Goal: Contribute content: Add original content to the website for others to see

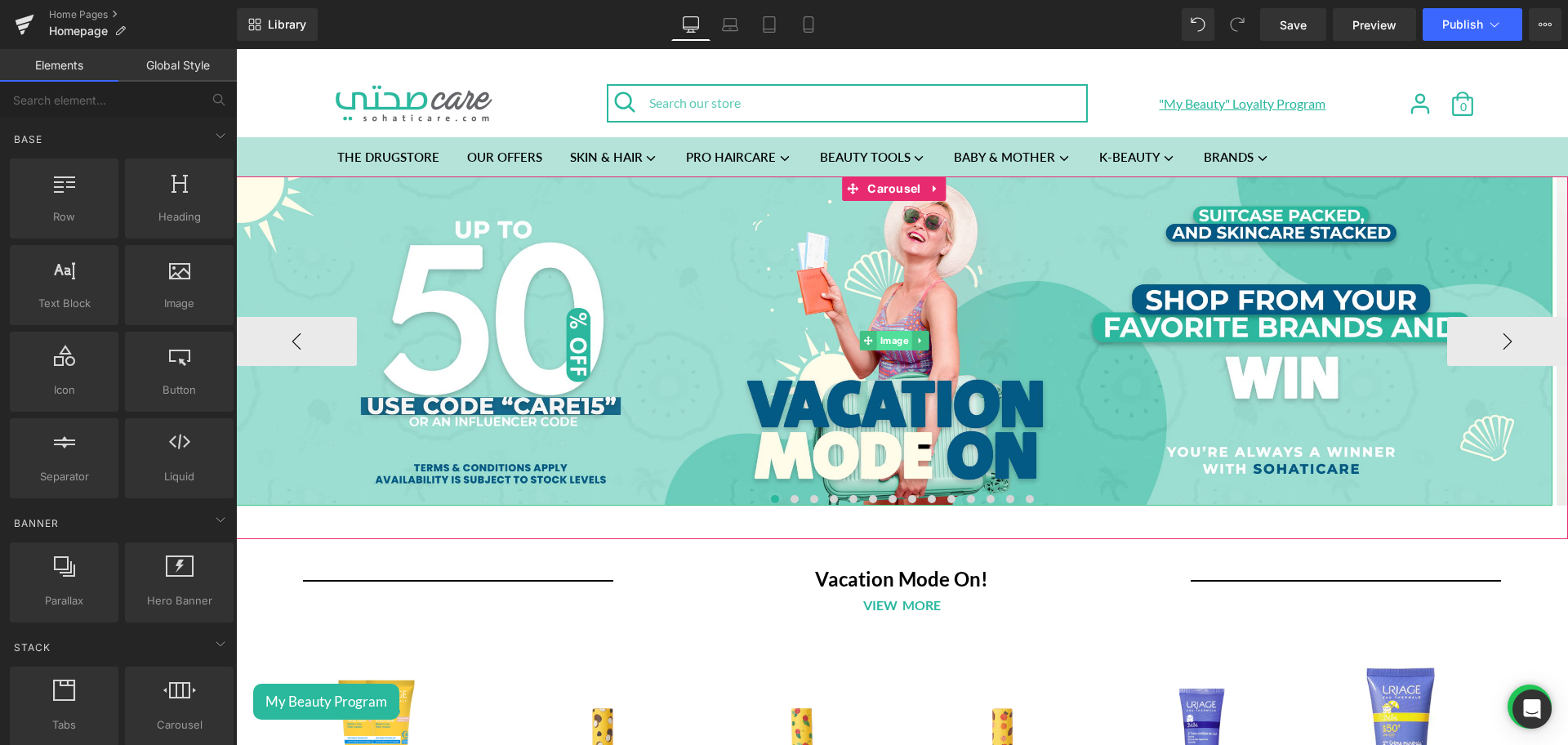
click at [889, 338] on span "Image" at bounding box center [894, 341] width 35 height 20
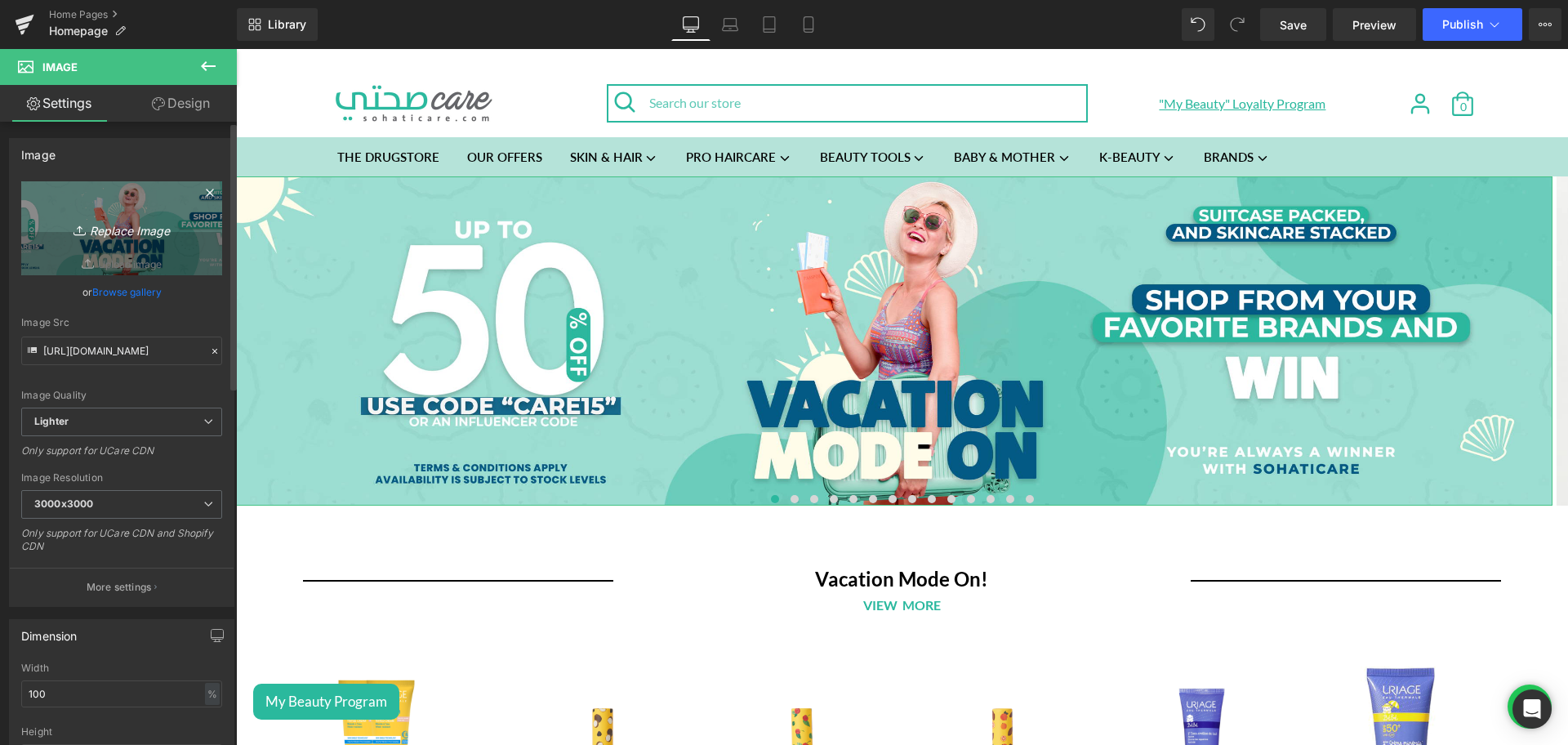
click at [107, 231] on icon "Replace Image" at bounding box center [121, 228] width 130 height 21
type input "C:\fakepath\Back to school banner desktop.png"
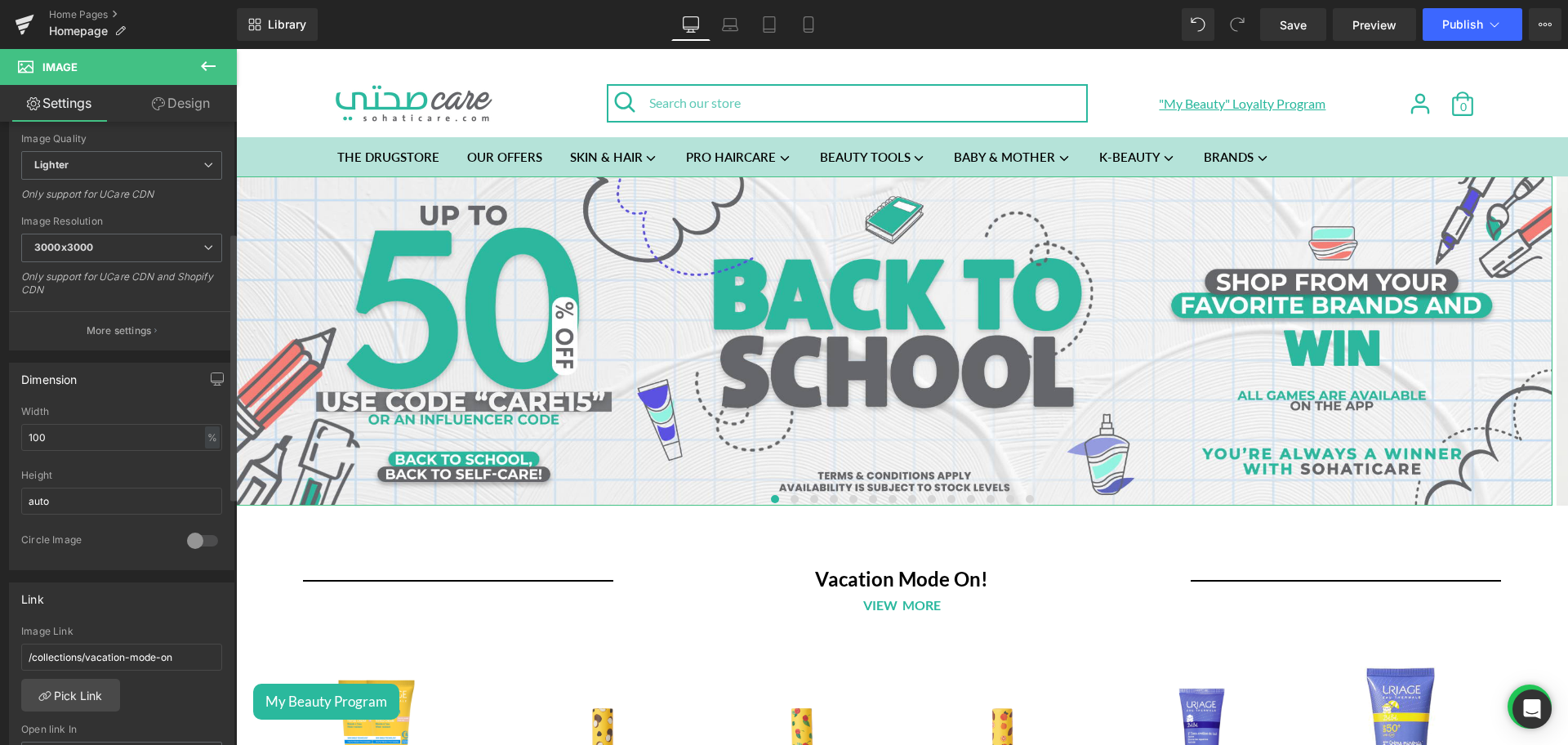
scroll to position [329, 0]
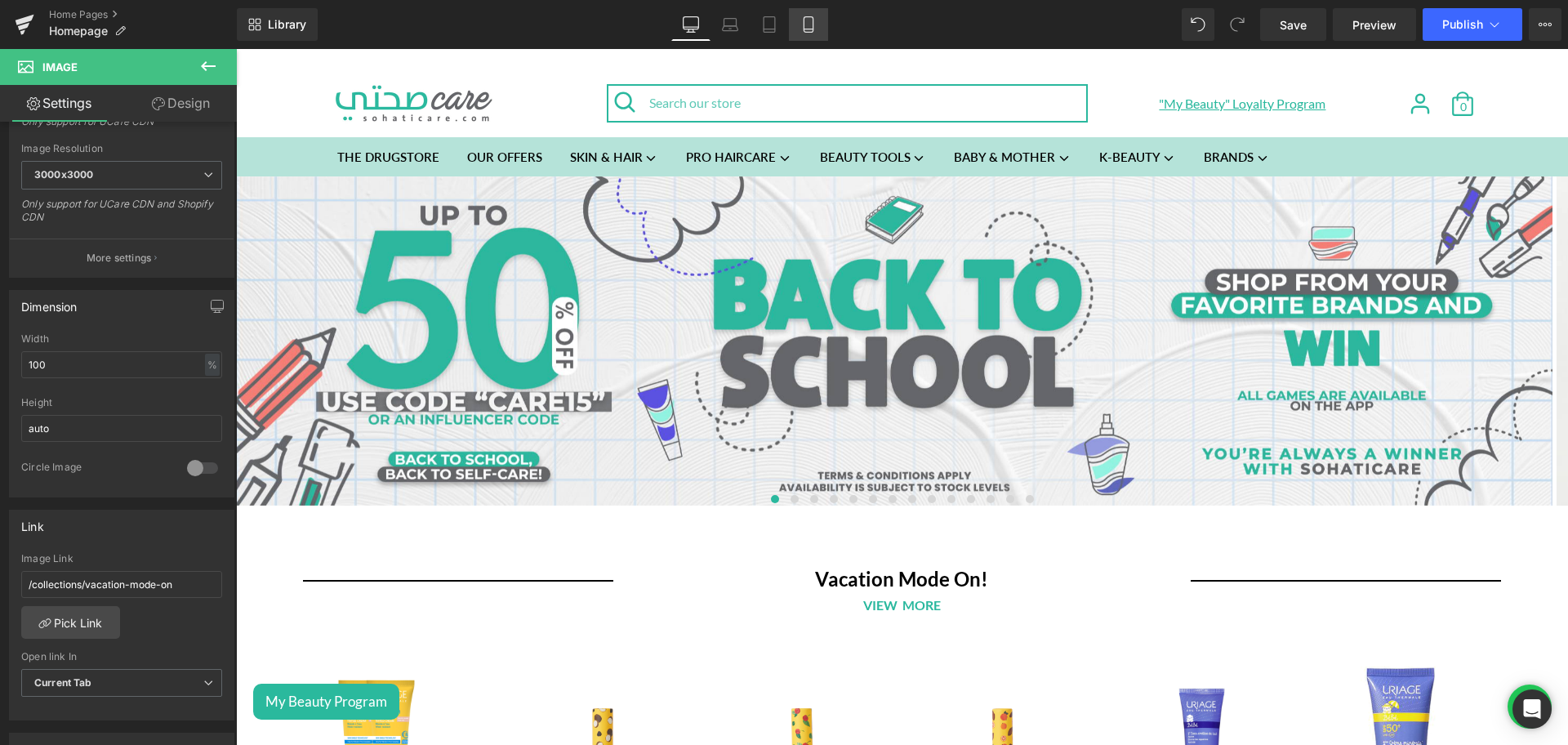
click at [817, 28] on link "Mobile" at bounding box center [808, 25] width 39 height 33
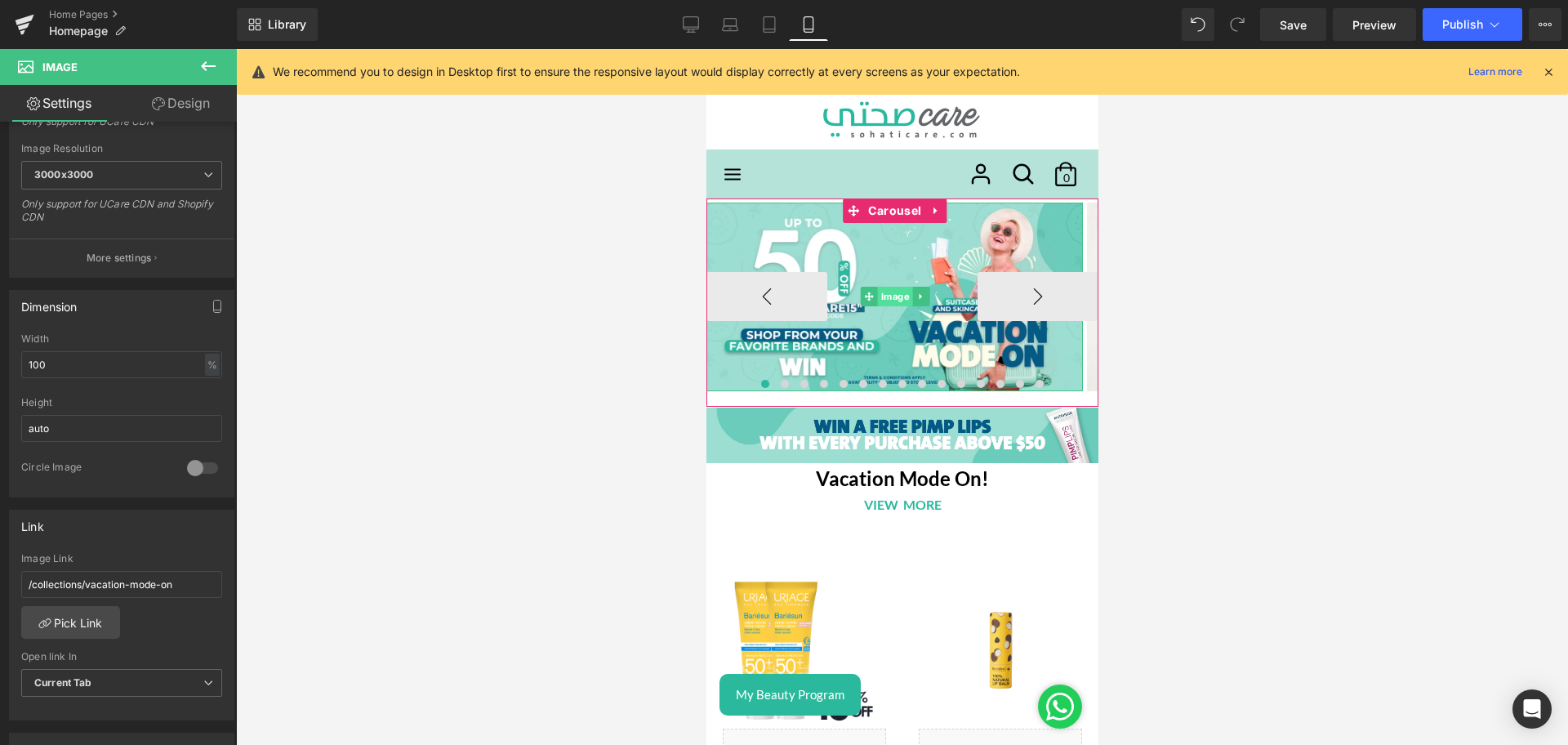
click at [902, 296] on span "Image" at bounding box center [894, 296] width 35 height 20
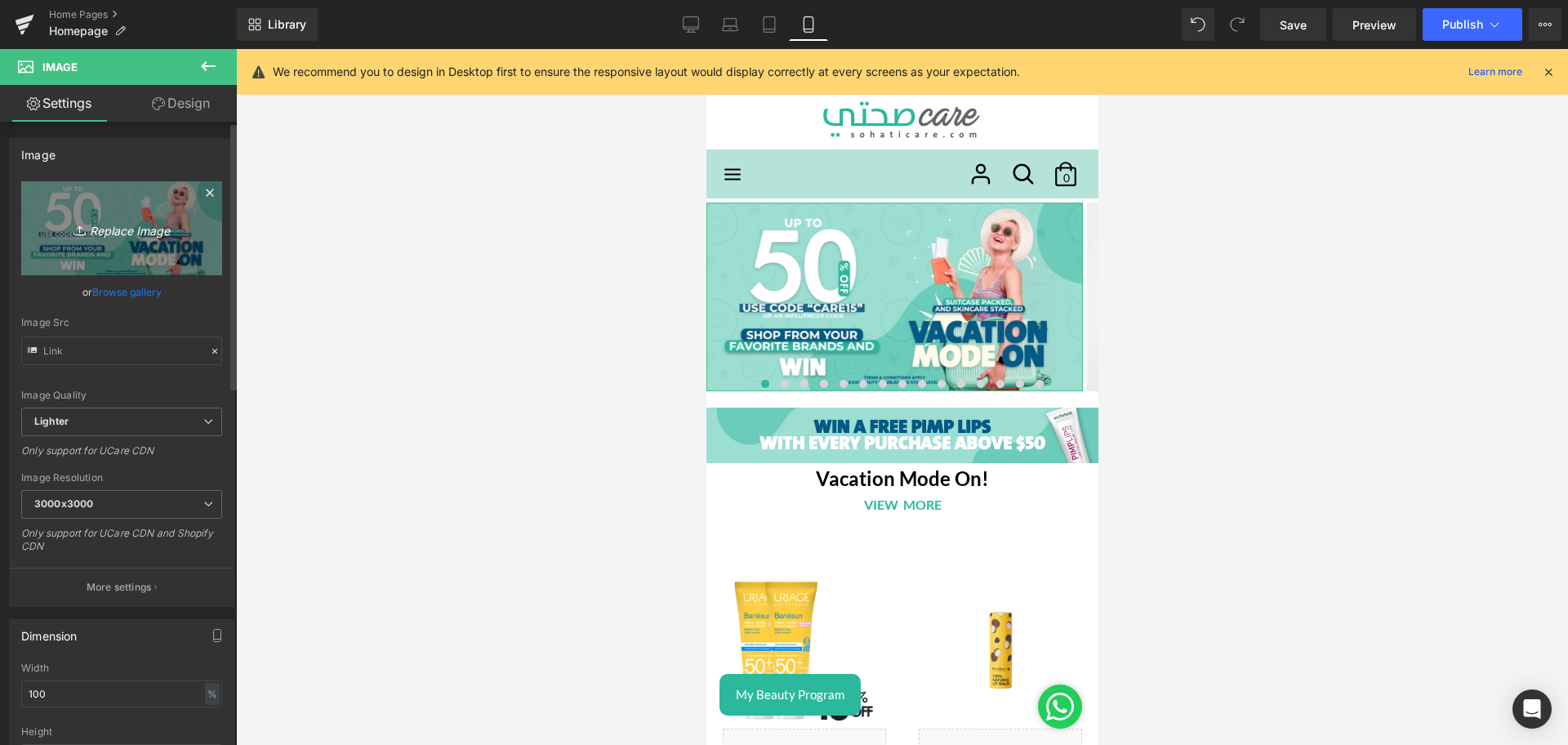
click at [145, 224] on icon "Replace Image" at bounding box center [121, 228] width 130 height 21
type input "C:\fakepath\Back to school banner mobile.png"
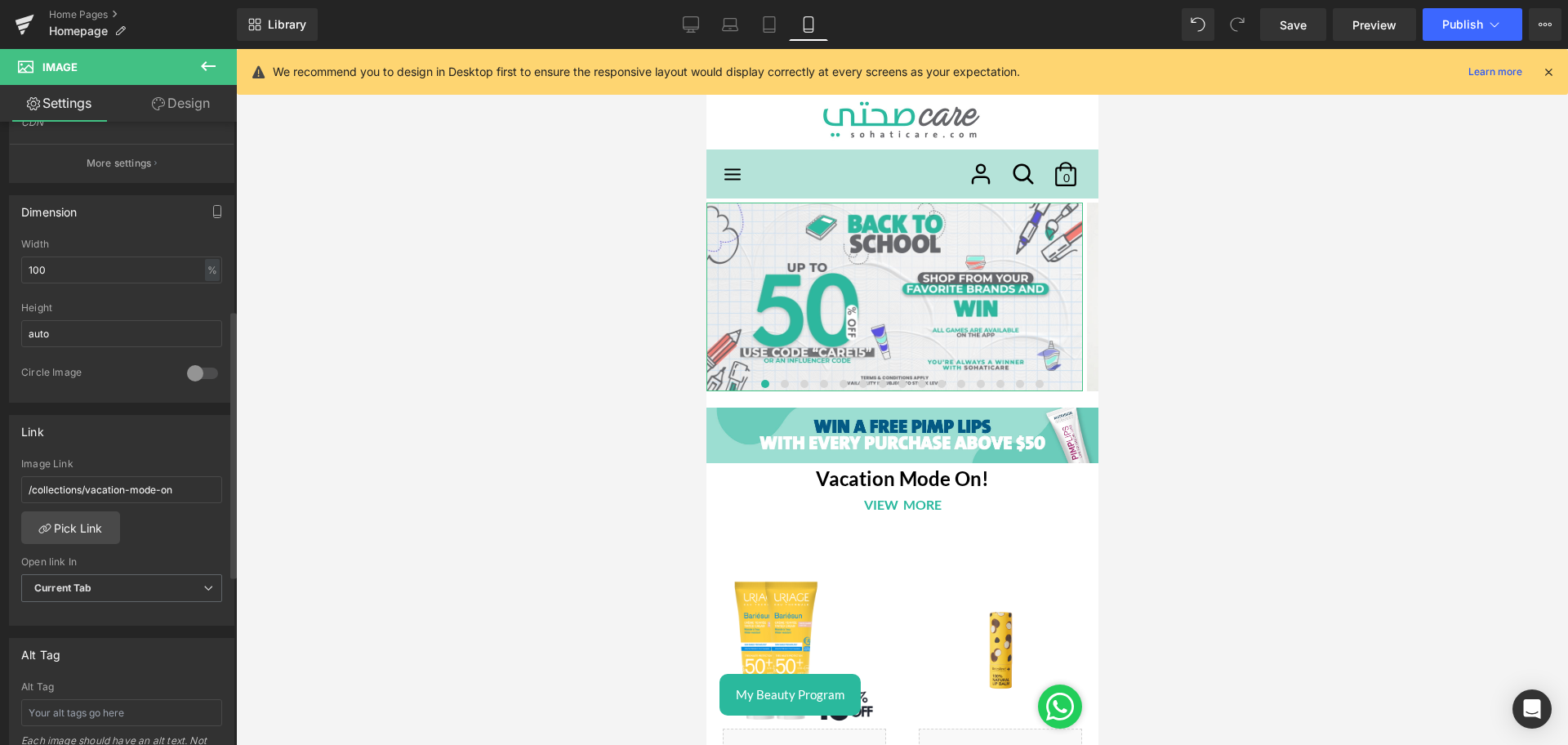
scroll to position [436, 0]
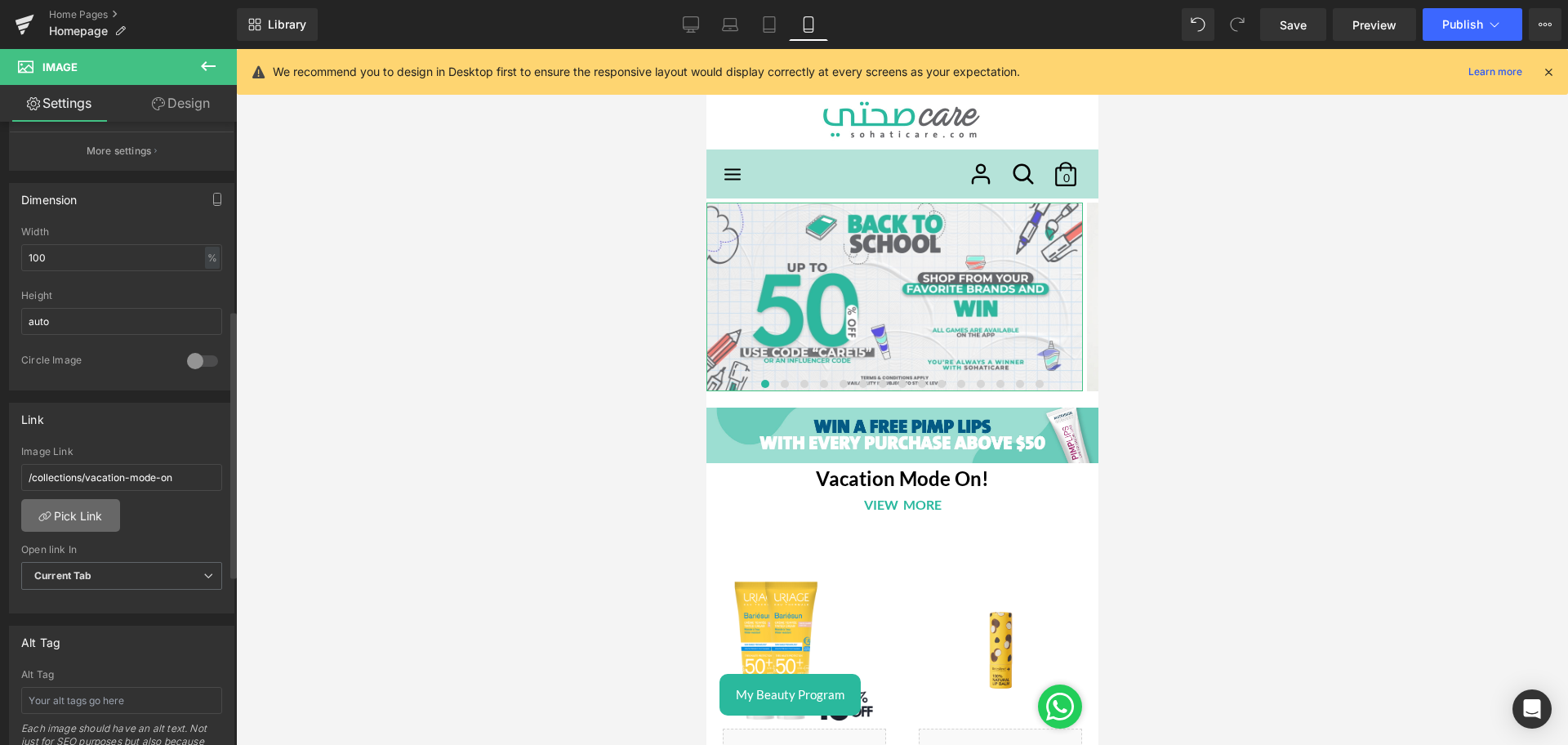
click at [72, 521] on link "Pick Link" at bounding box center [71, 515] width 98 height 33
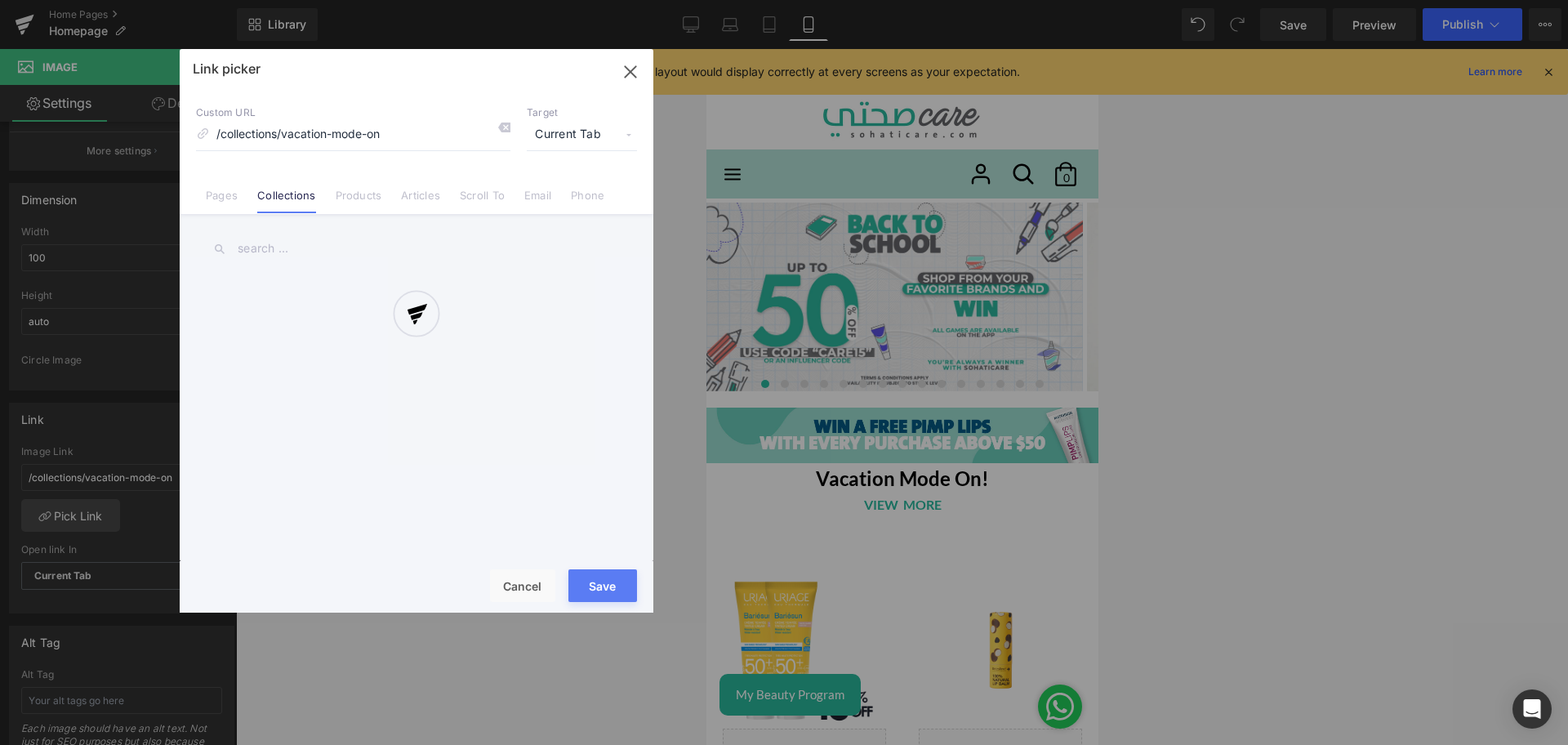
click at [274, 251] on div at bounding box center [416, 331] width 473 height 564
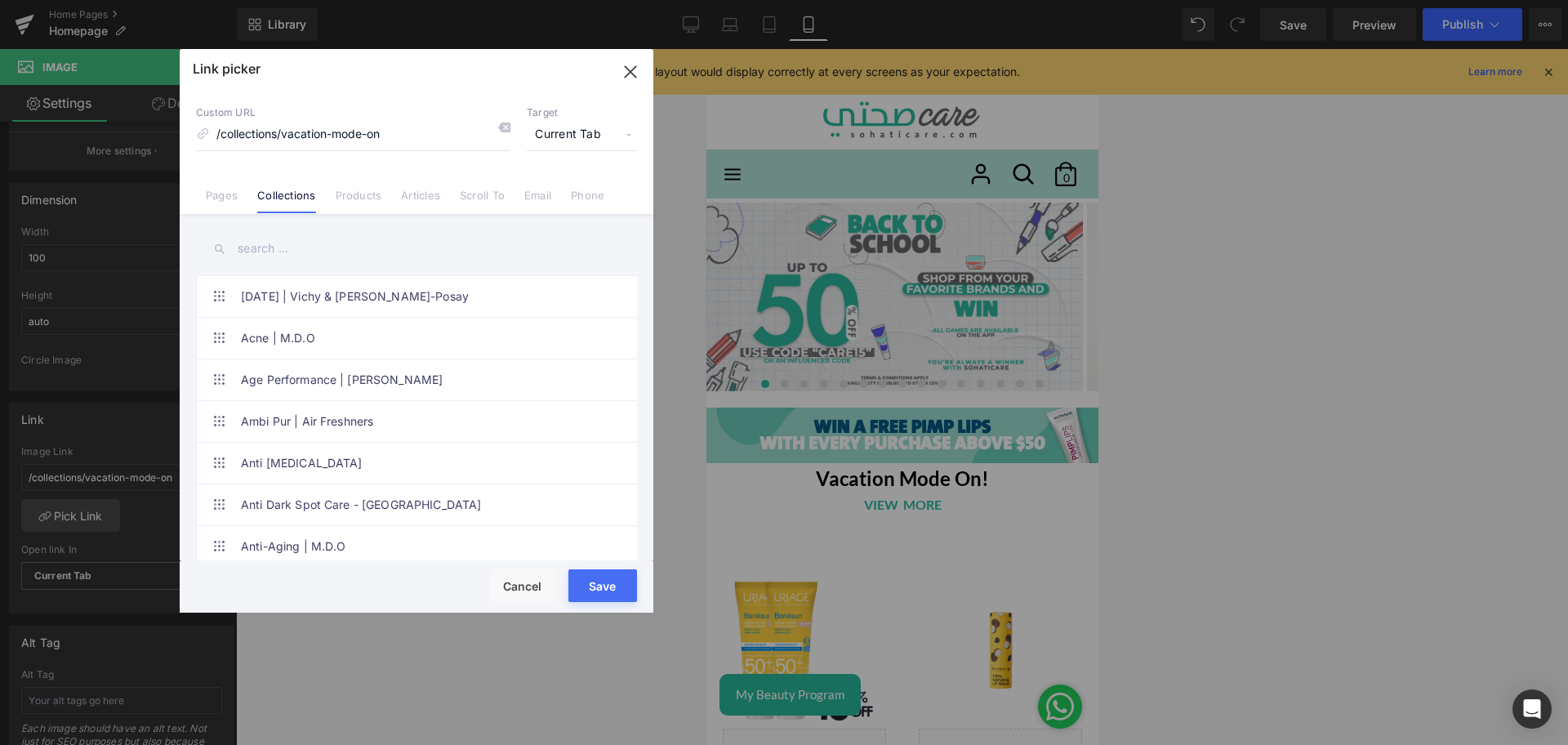
click at [265, 240] on input "text" at bounding box center [416, 249] width 441 height 37
type input "back to"
click at [266, 335] on link "Back to School" at bounding box center [421, 338] width 359 height 41
click at [611, 588] on button "Save" at bounding box center [603, 586] width 69 height 33
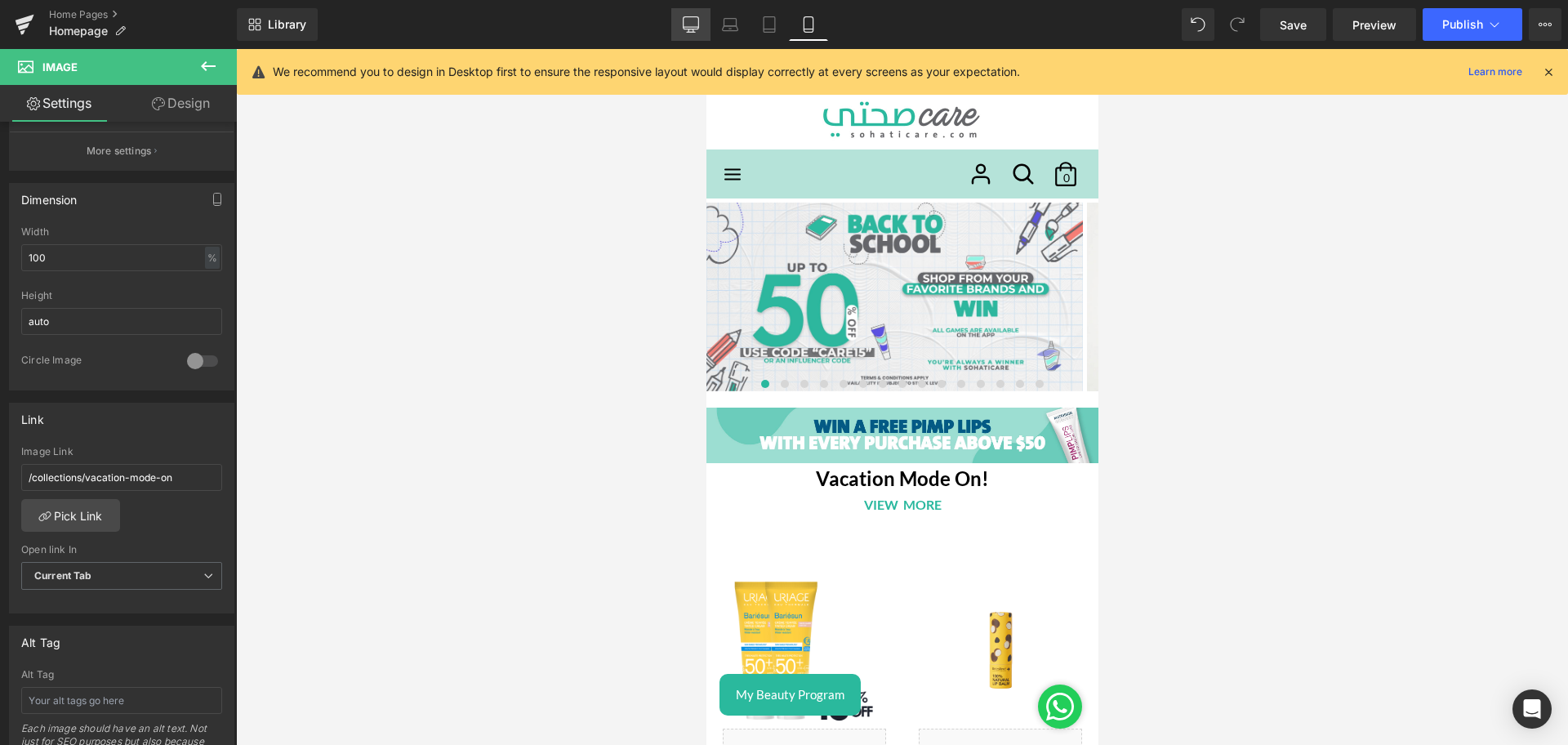
click at [692, 21] on icon at bounding box center [691, 25] width 16 height 16
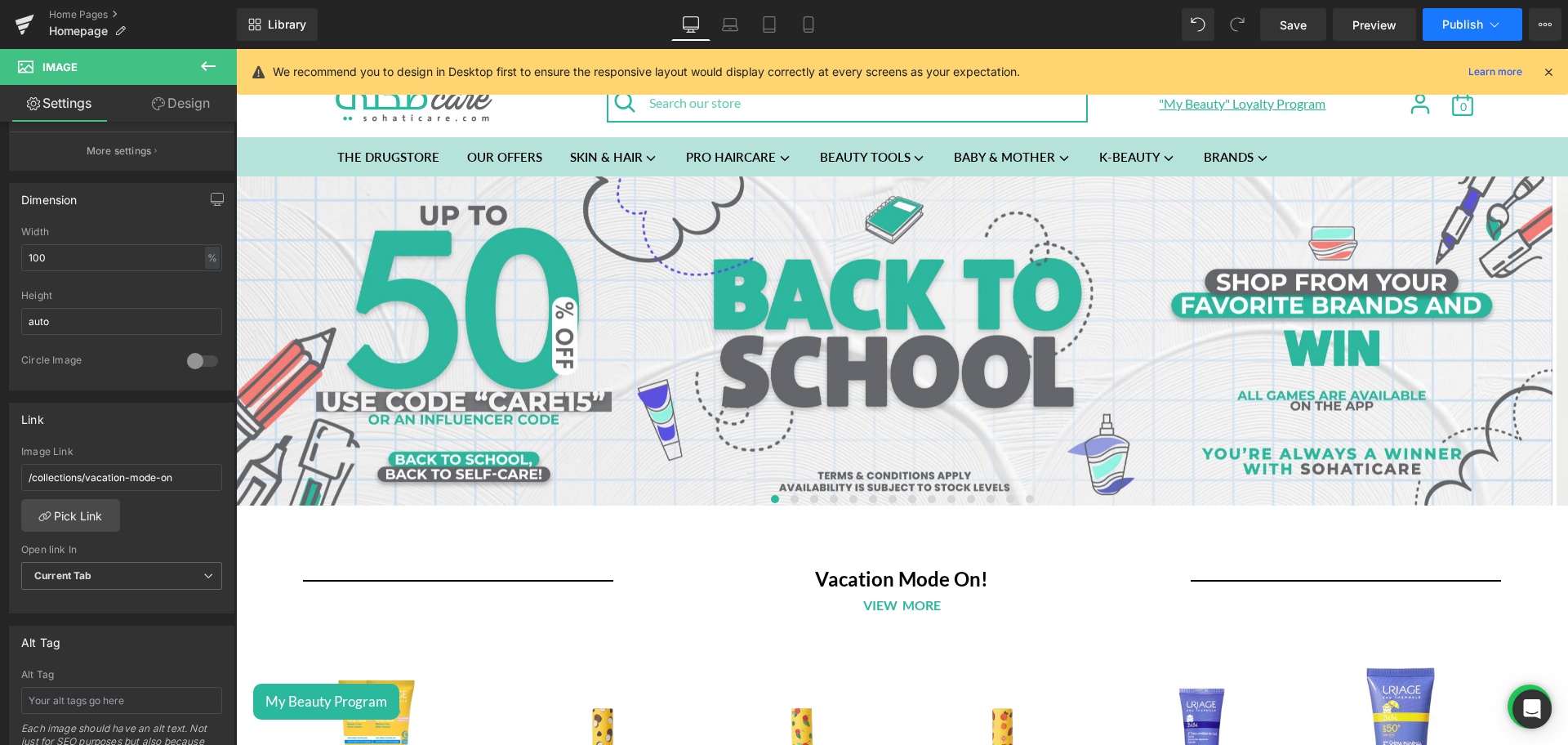
click at [1431, 21] on button "Publish" at bounding box center [1471, 25] width 99 height 33
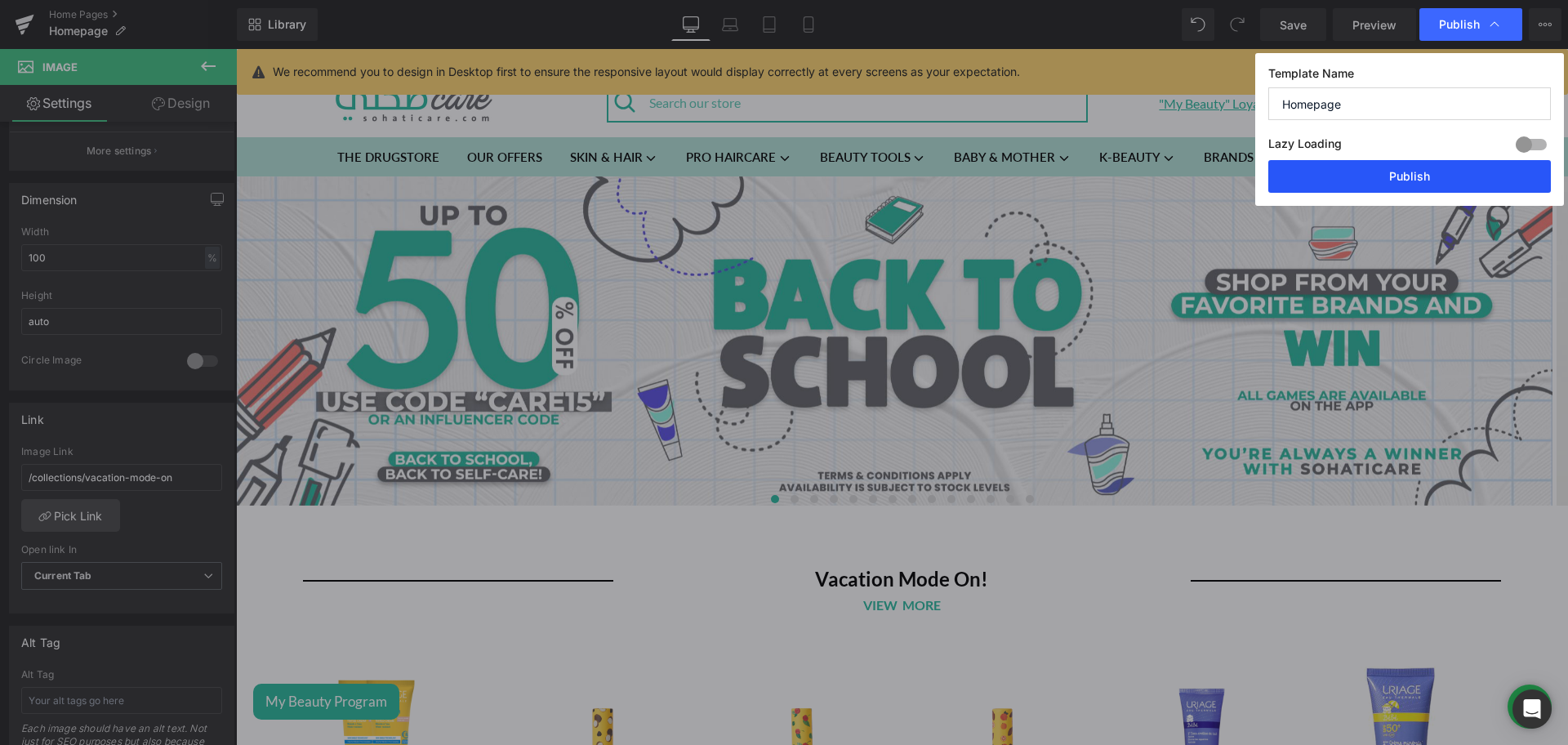
click at [1376, 165] on button "Publish" at bounding box center [1409, 176] width 282 height 33
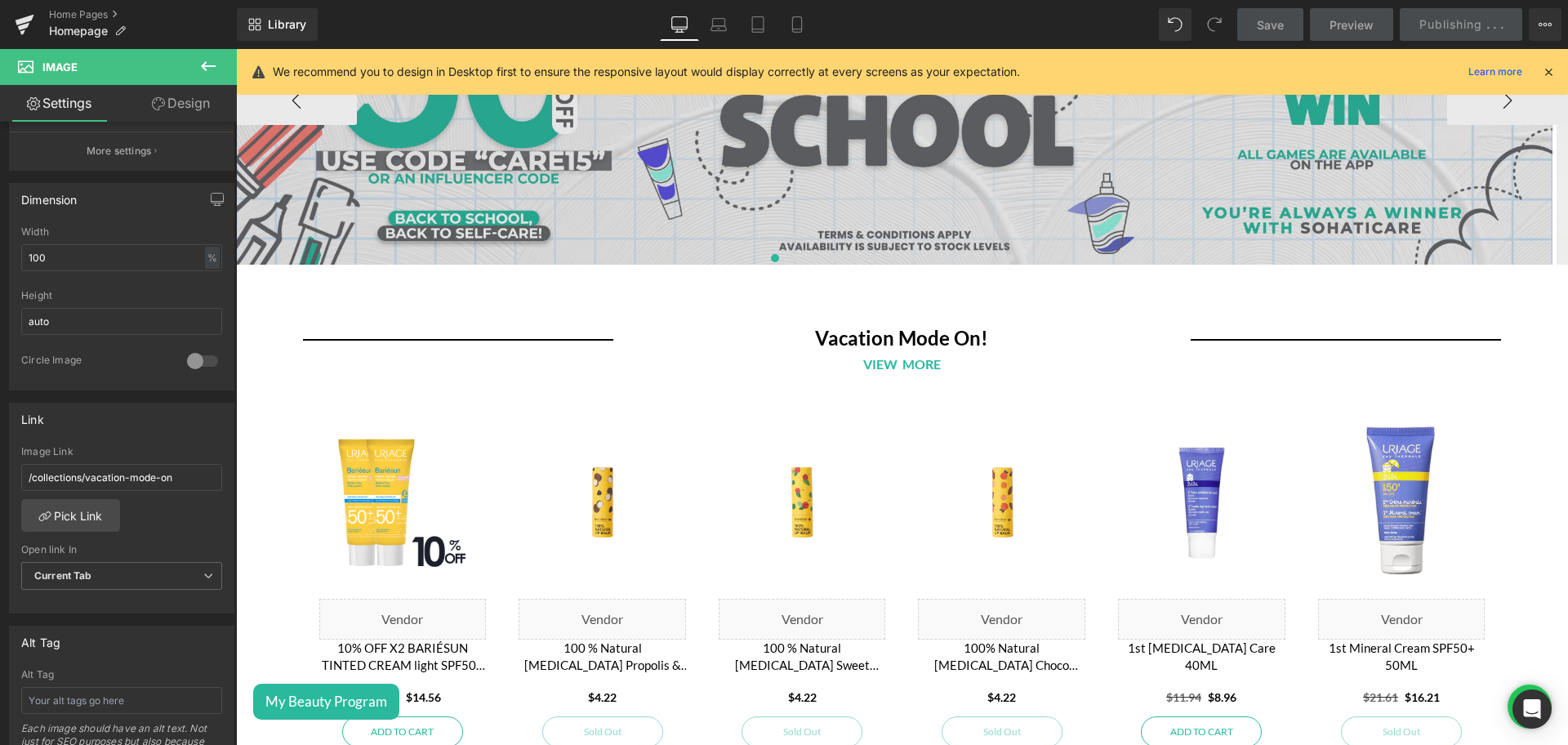
scroll to position [242, 0]
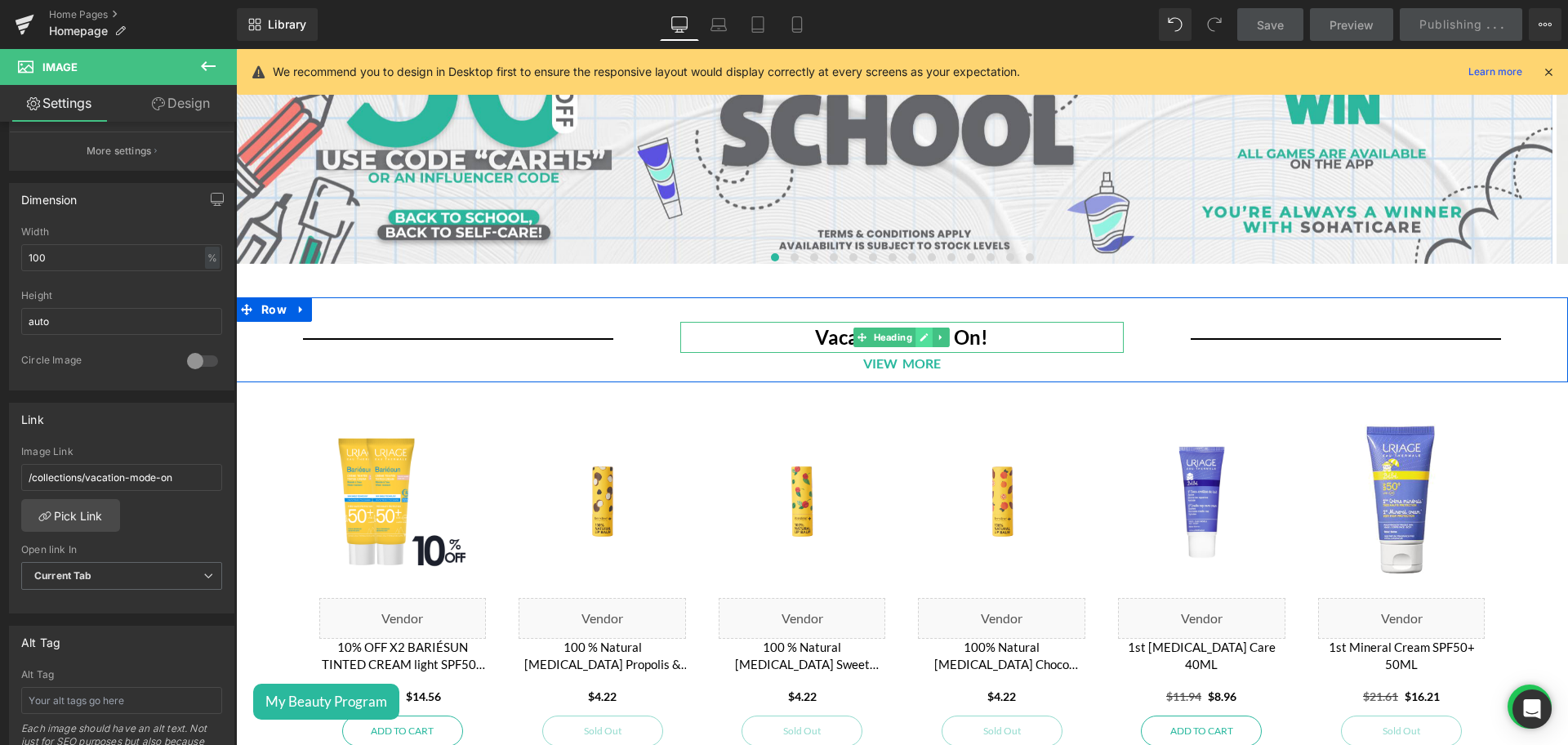
click at [920, 337] on icon at bounding box center [924, 337] width 9 height 10
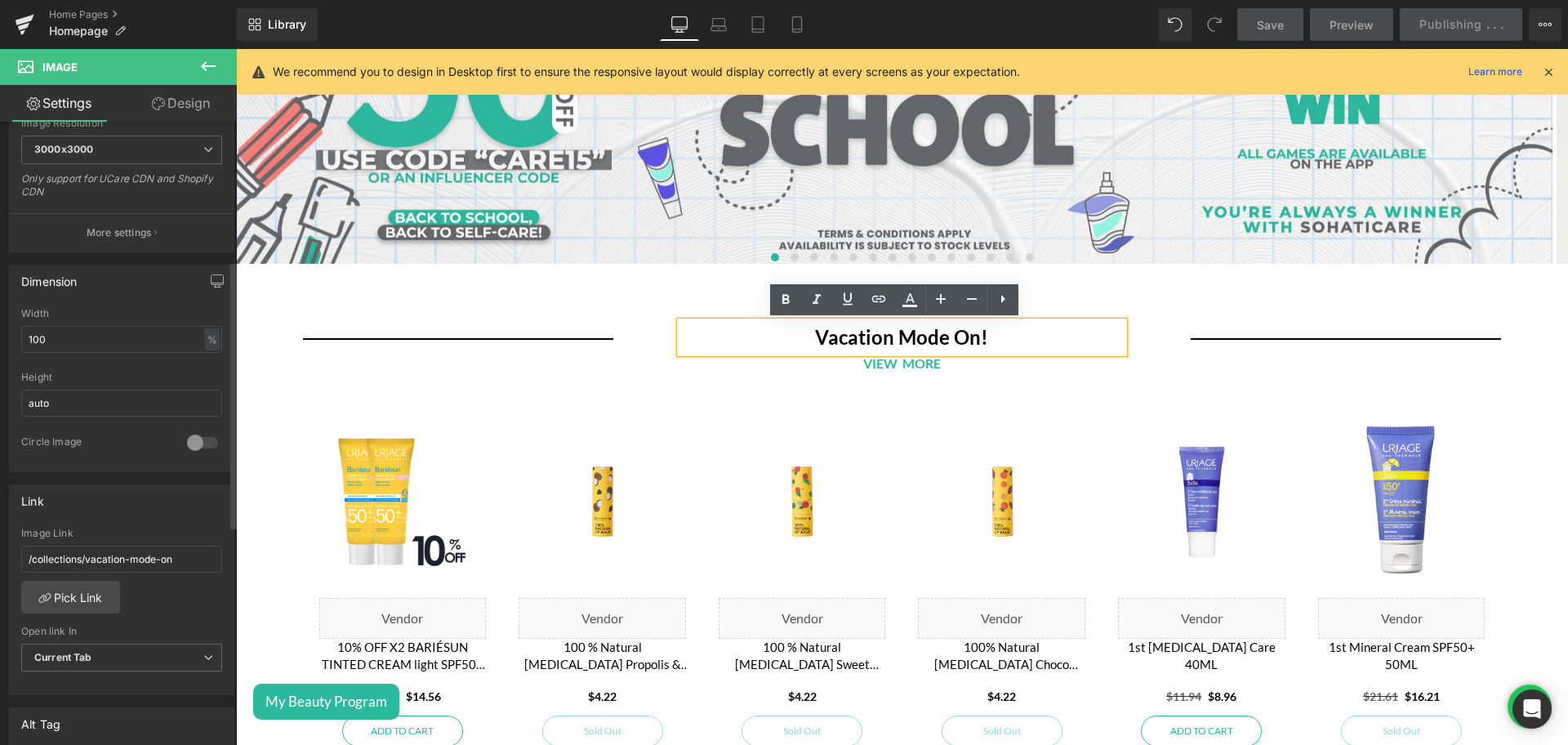
scroll to position [0, 0]
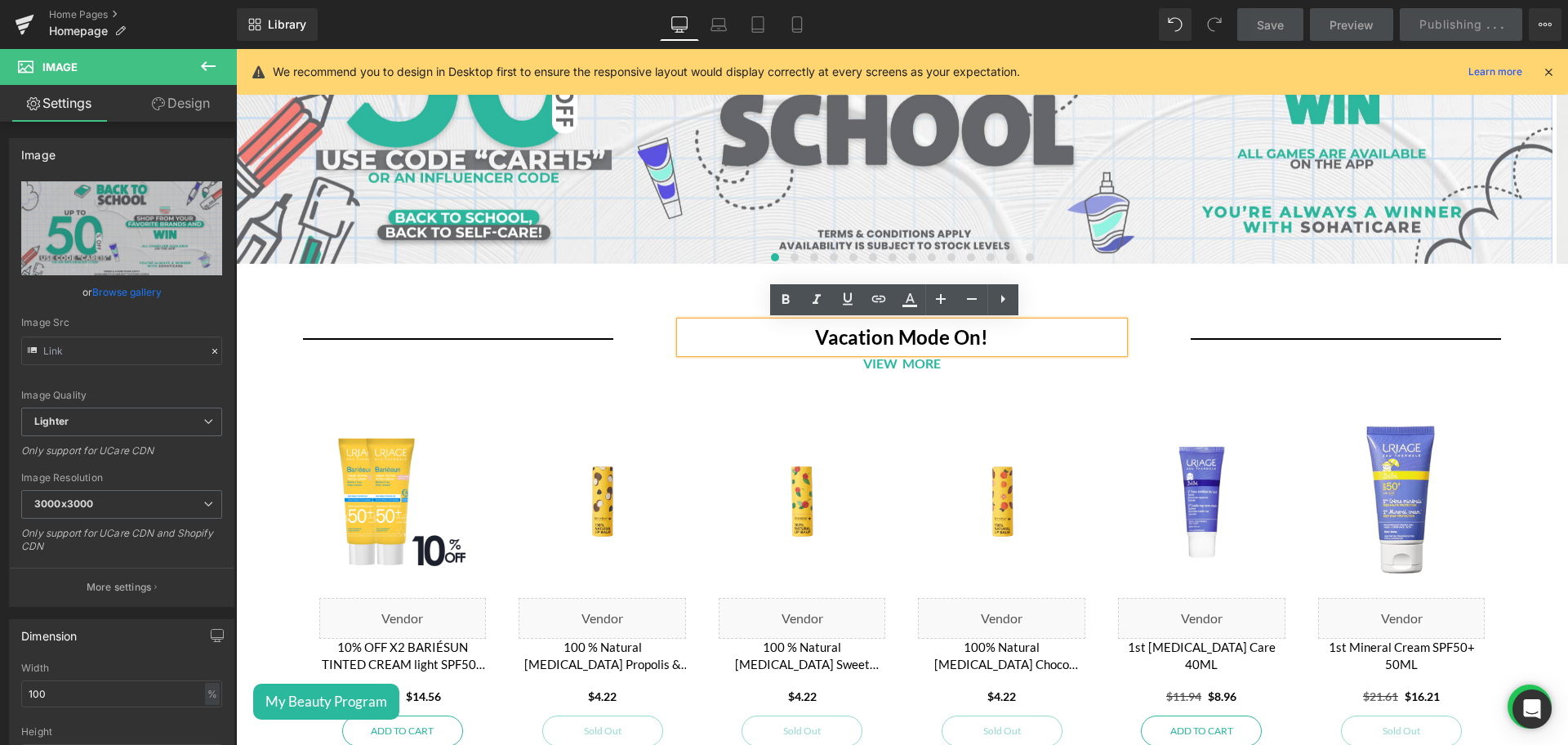
click at [894, 333] on b "Vacation Mode On!" at bounding box center [901, 336] width 173 height 24
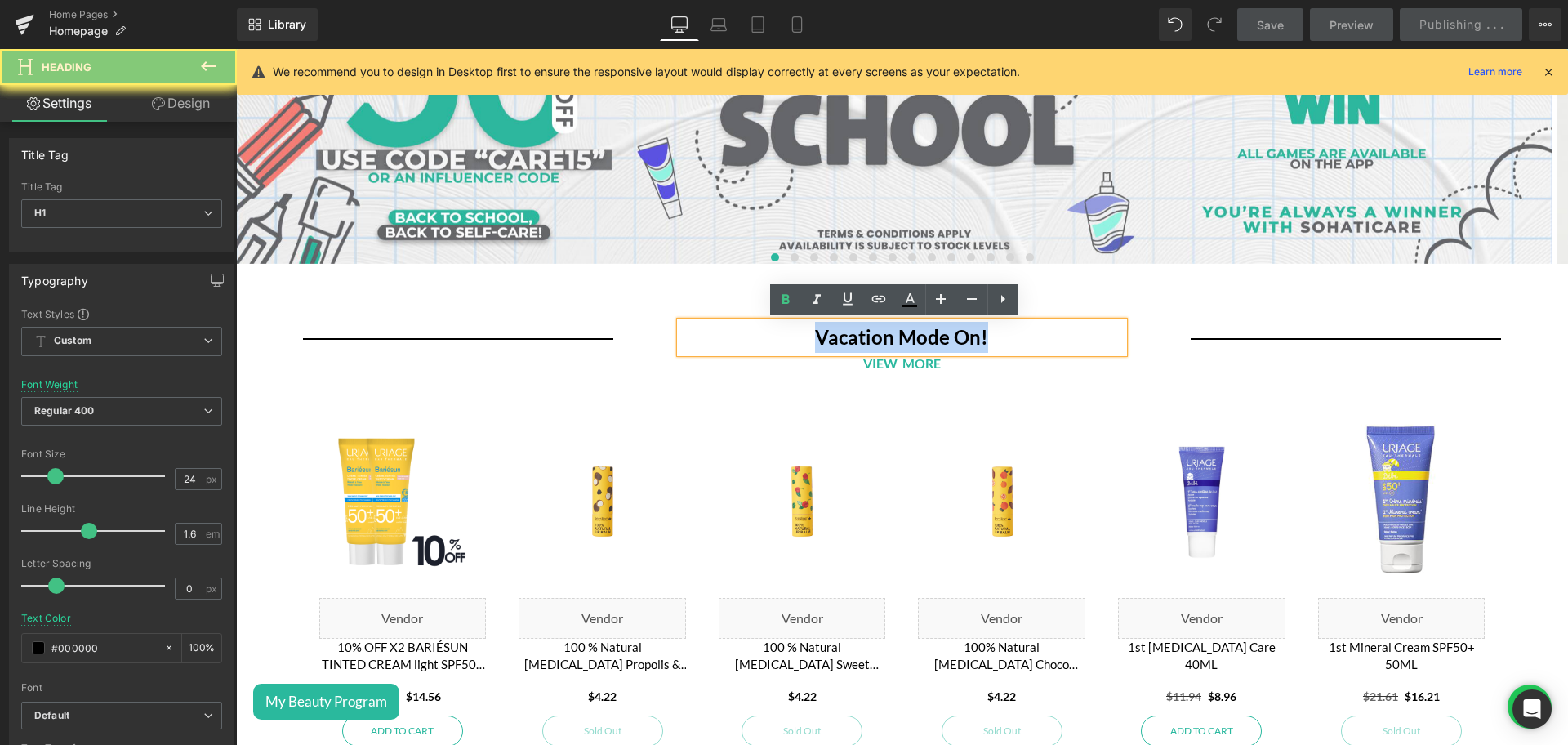
click at [894, 333] on b "Vacation Mode On!" at bounding box center [901, 336] width 173 height 24
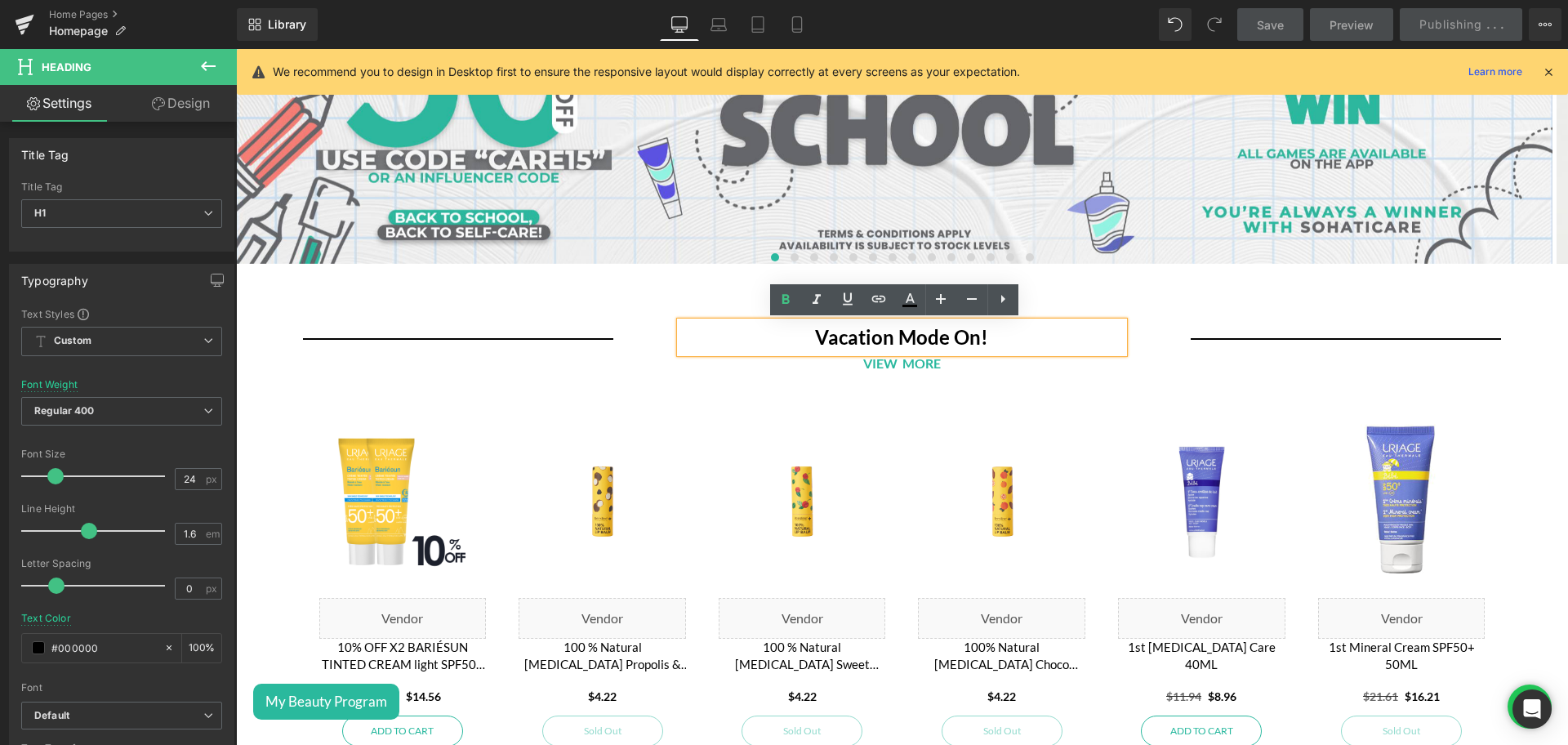
click at [853, 345] on b "Vacation Mode On!" at bounding box center [901, 336] width 173 height 24
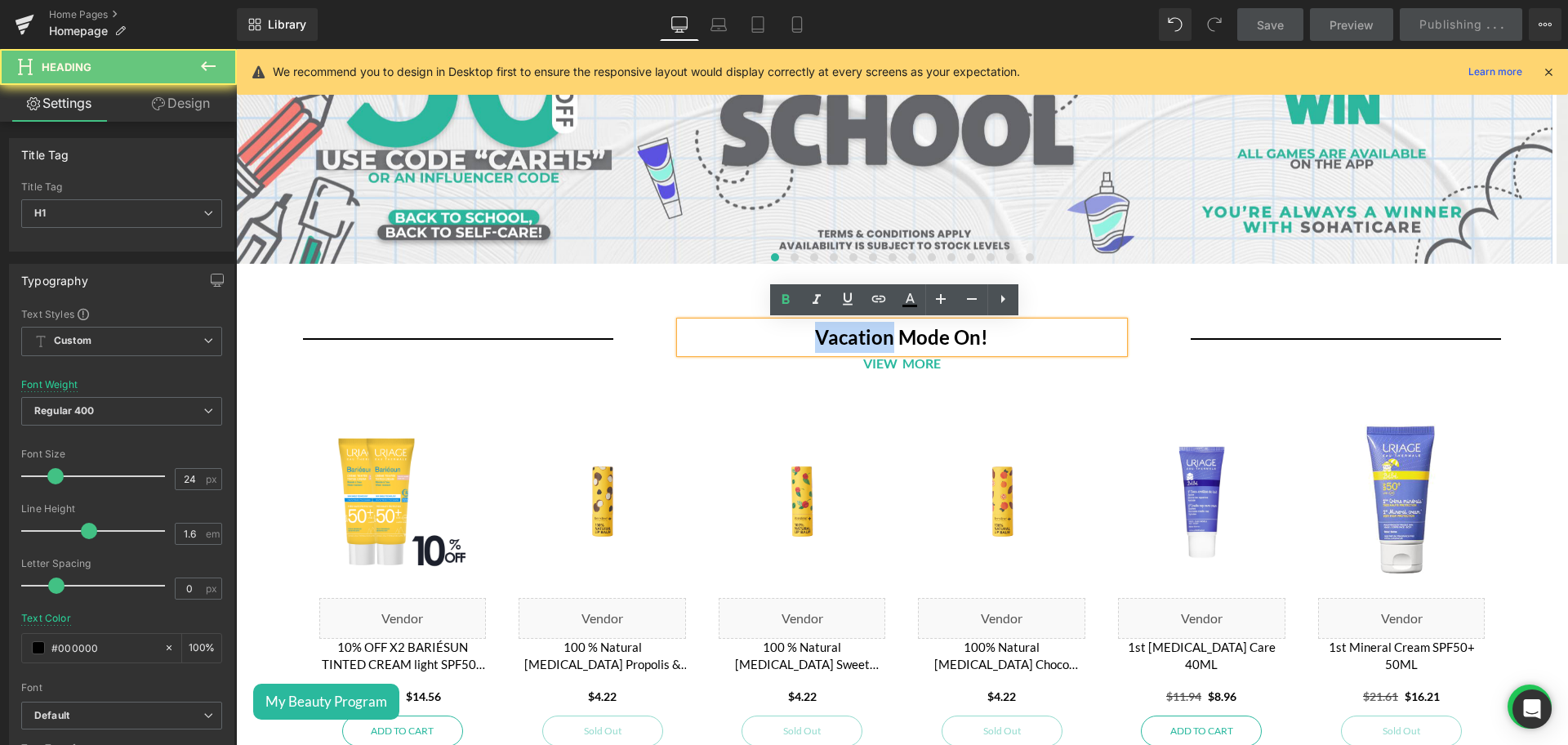
click at [853, 345] on b "Vacation Mode On!" at bounding box center [901, 336] width 173 height 24
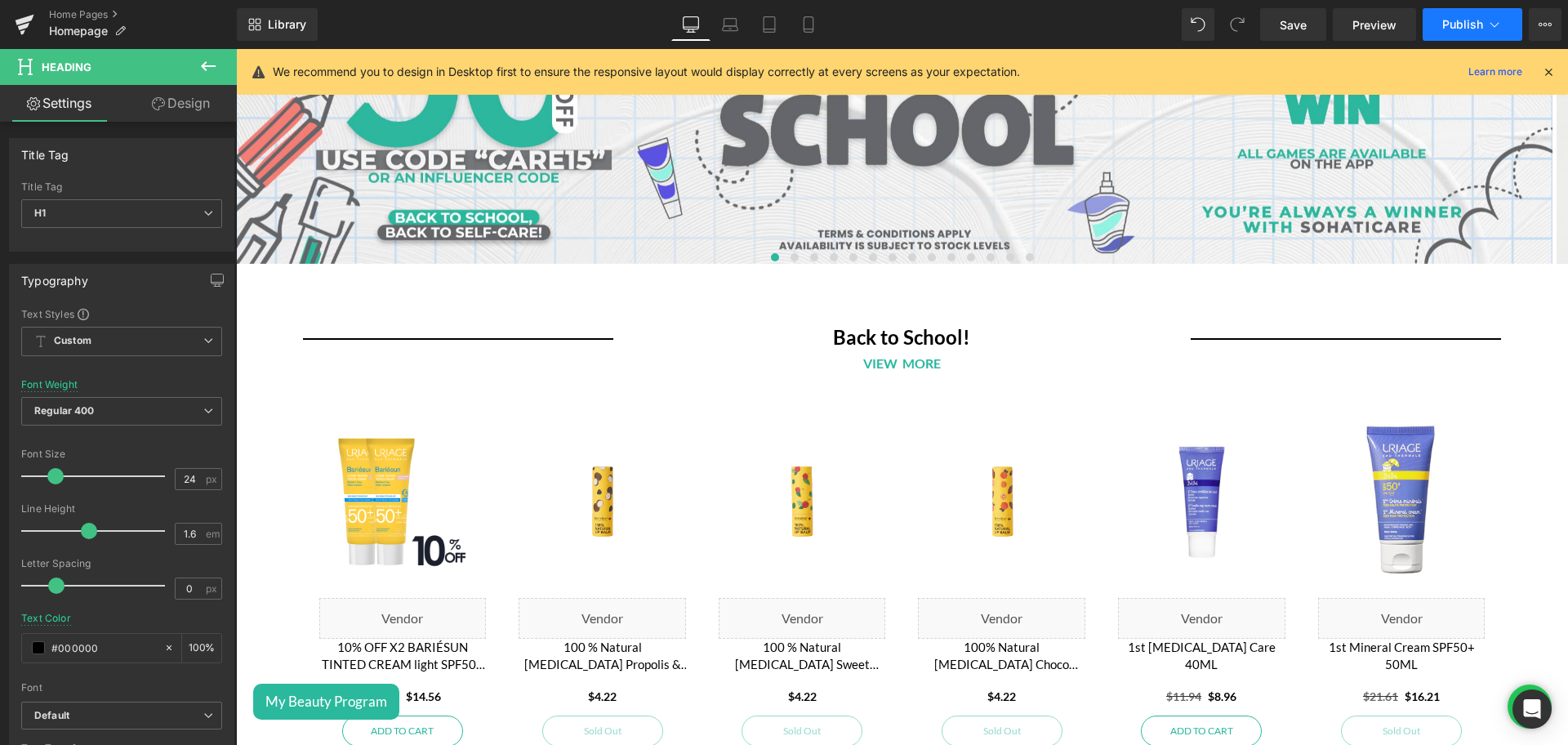
click at [1460, 13] on button "Publish" at bounding box center [1471, 25] width 99 height 33
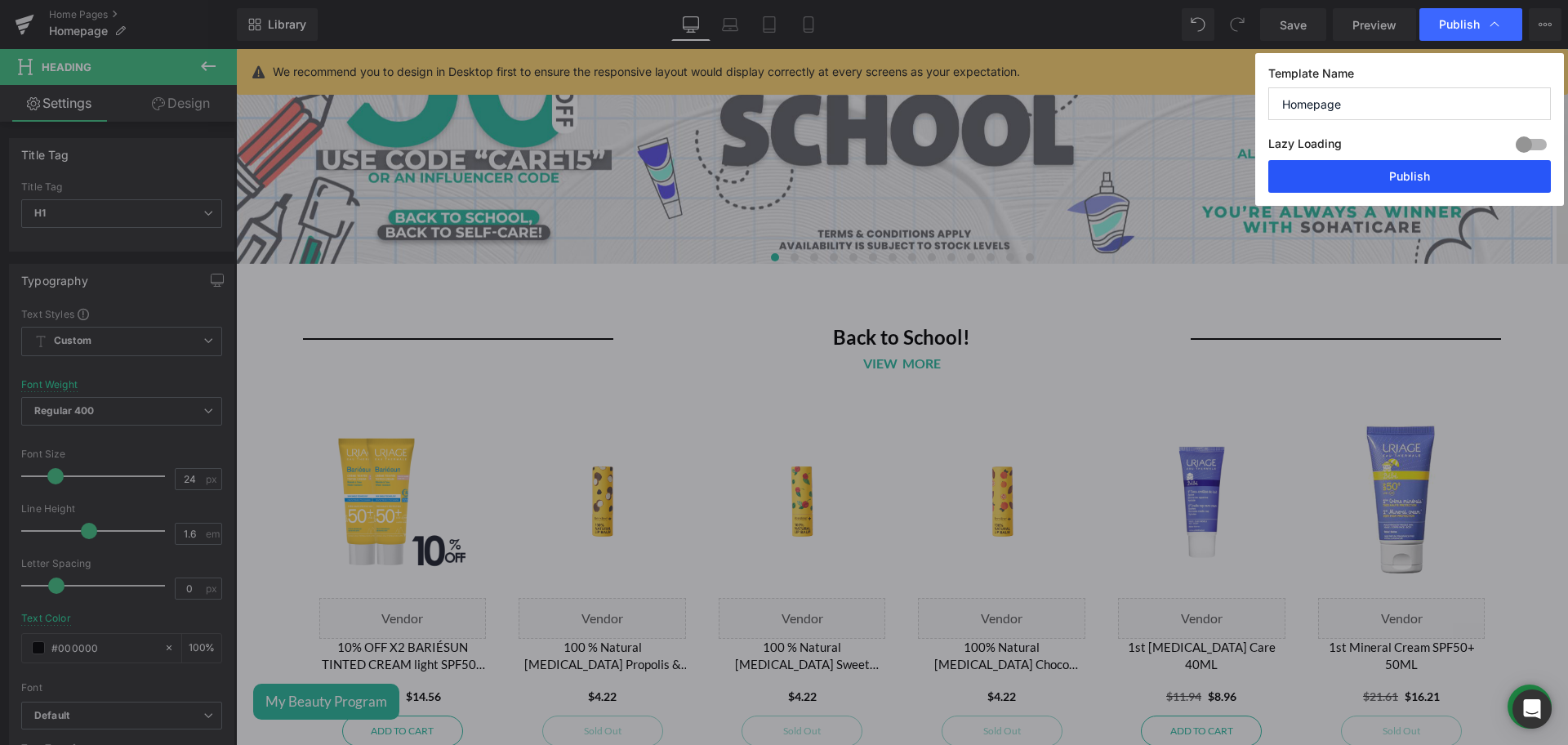
click at [1429, 176] on button "Publish" at bounding box center [1409, 176] width 282 height 33
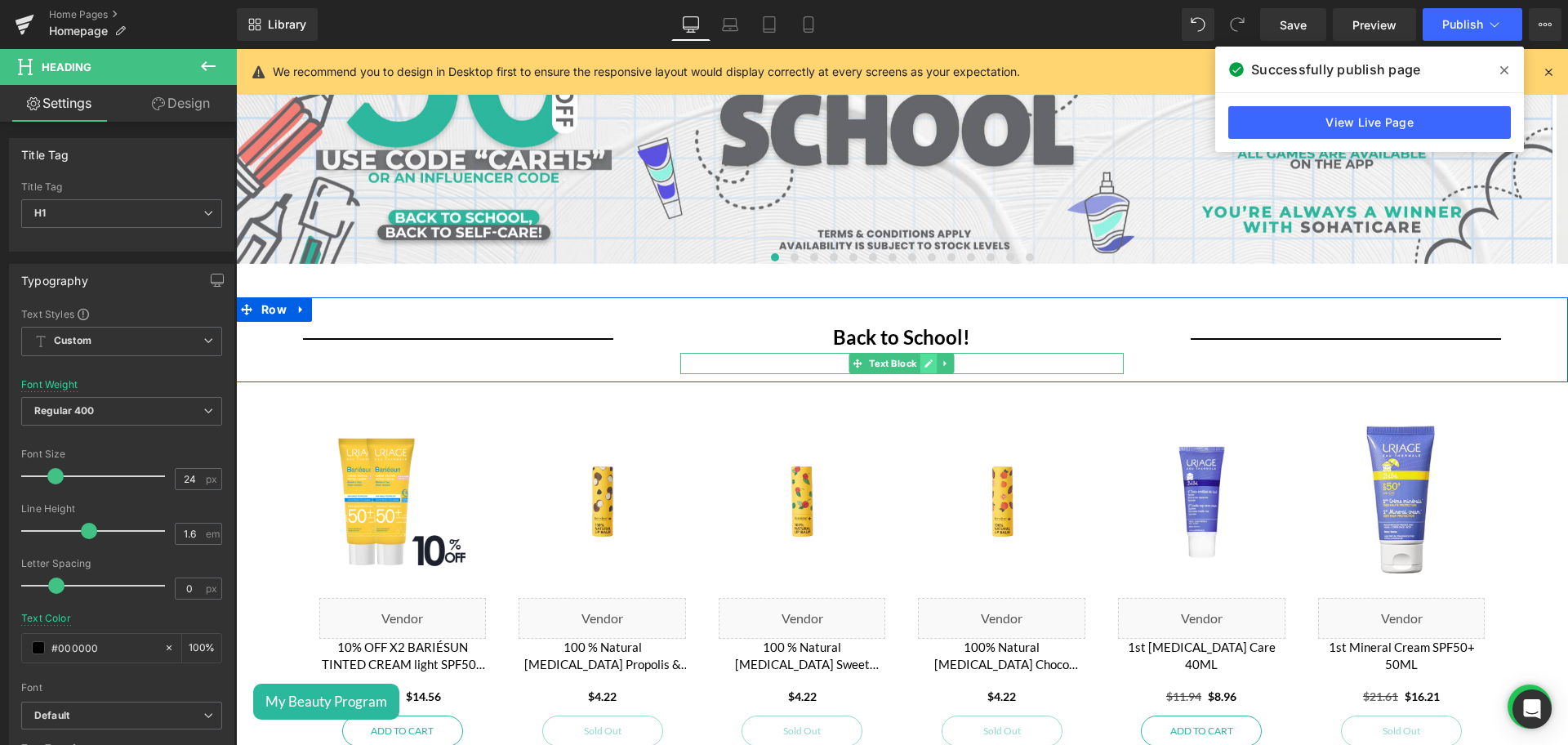
click at [925, 363] on icon at bounding box center [929, 363] width 8 height 8
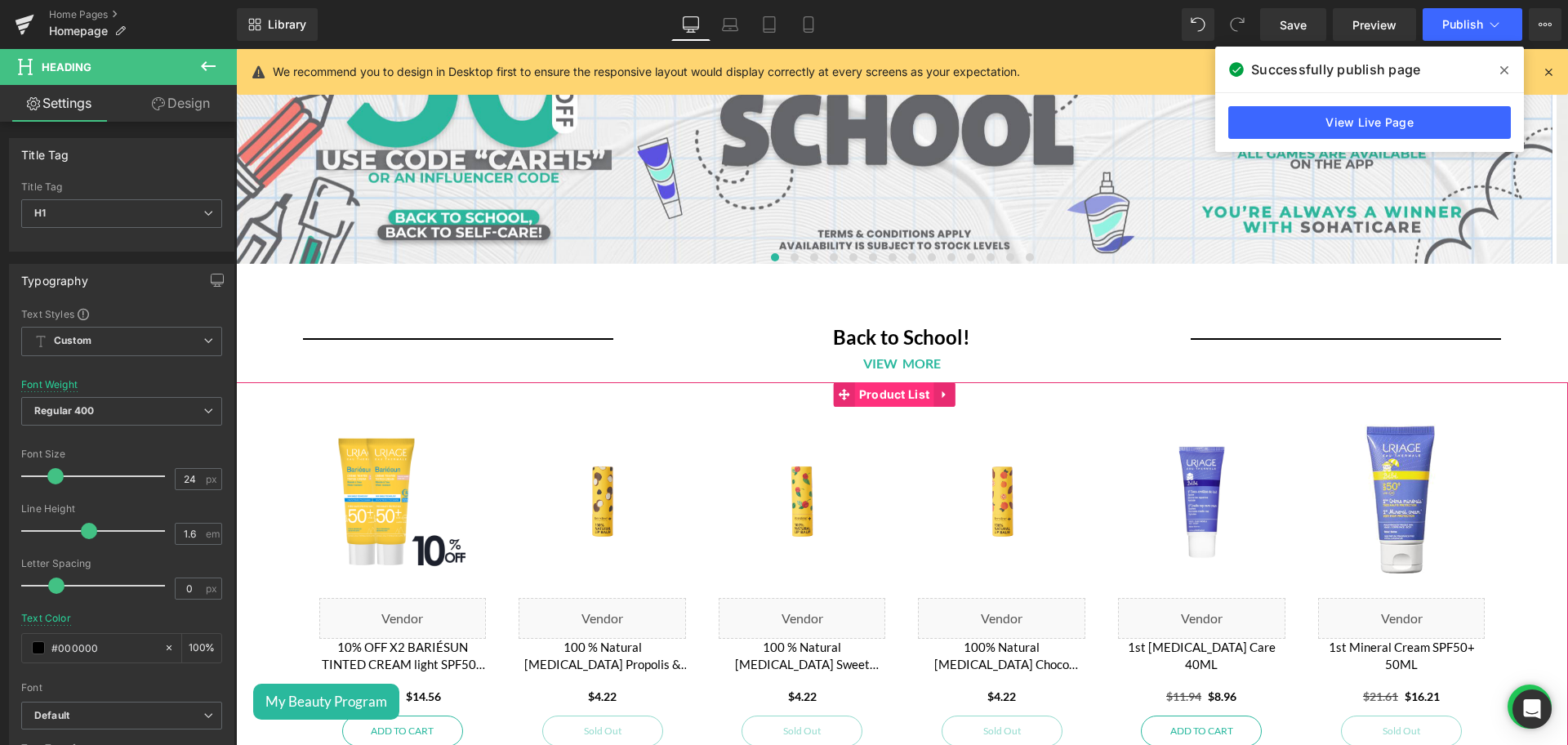
click at [904, 391] on span "Product List" at bounding box center [894, 395] width 80 height 25
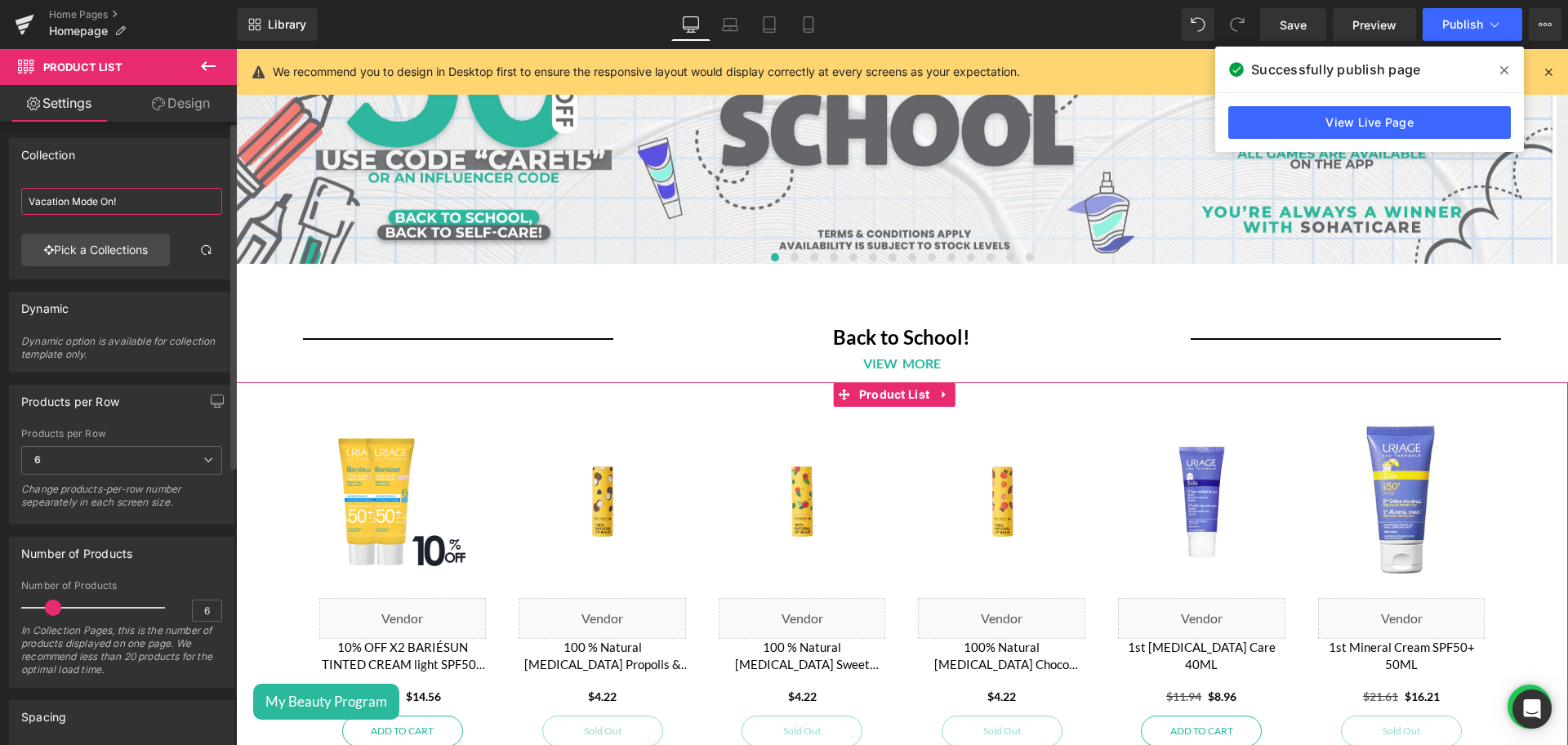
click at [141, 205] on input "Vacation Mode On!" at bounding box center [121, 201] width 201 height 27
click at [103, 249] on link "Pick a Collections" at bounding box center [95, 250] width 149 height 33
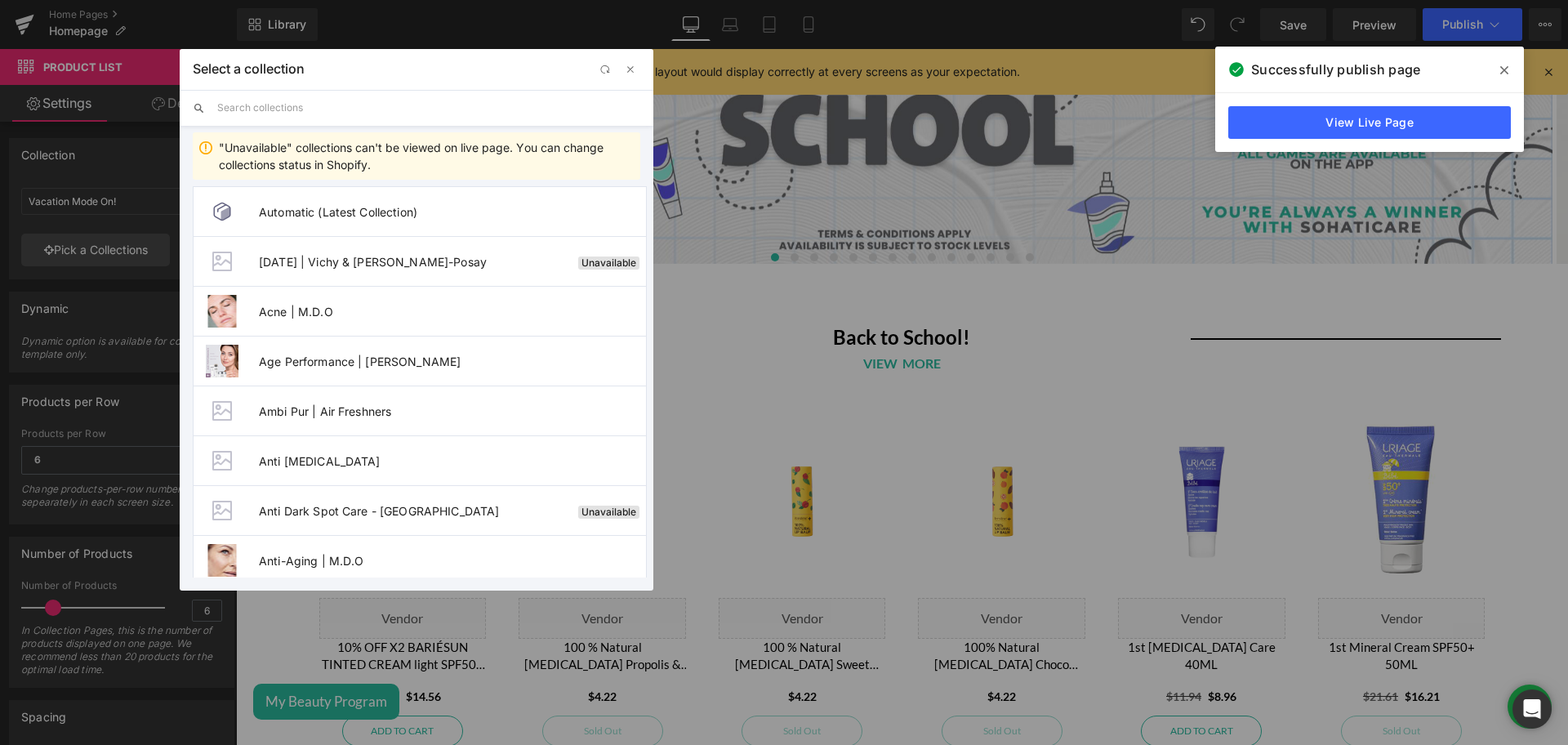
click at [301, 98] on input "text" at bounding box center [428, 107] width 423 height 36
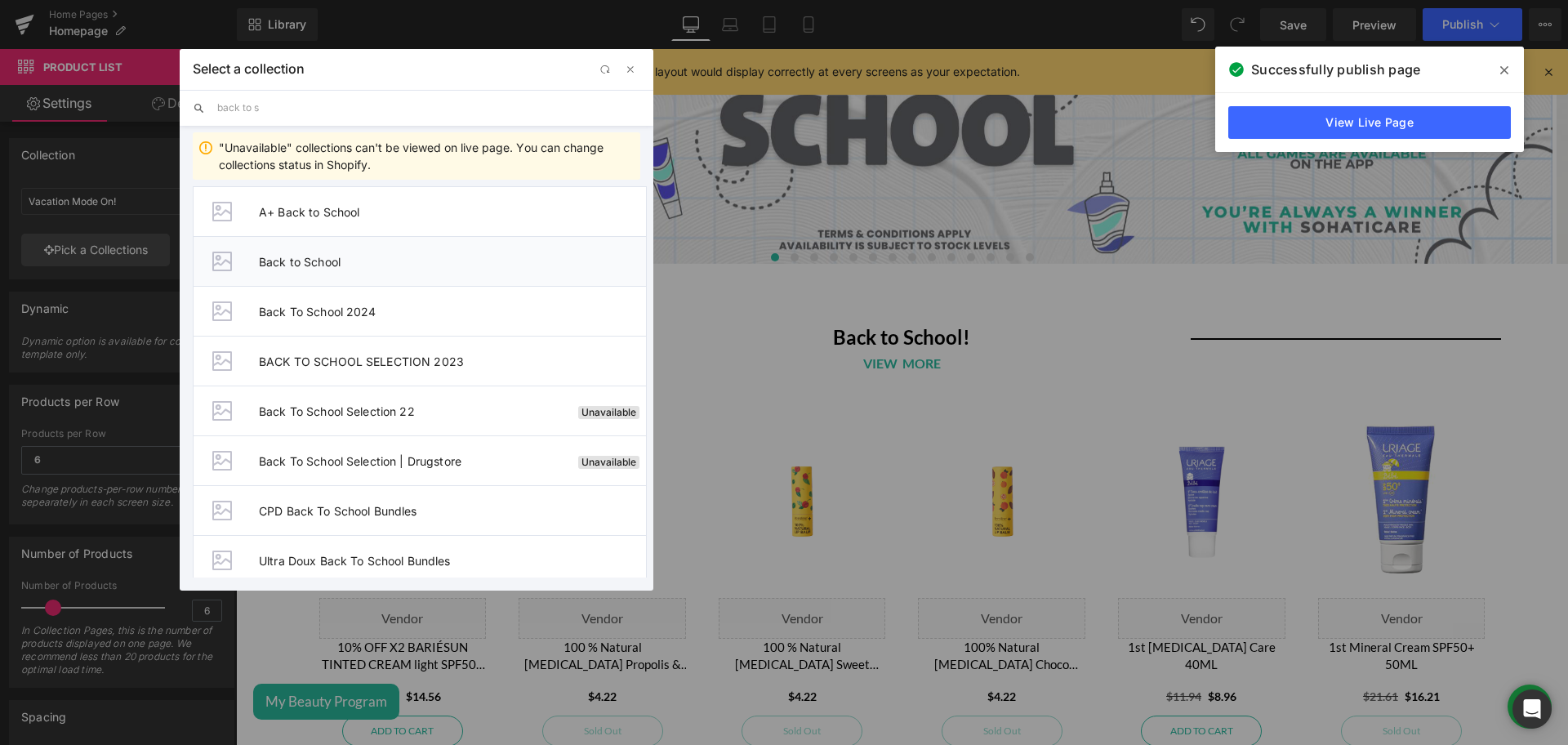
type input "back to s"
click at [265, 249] on li "Back to School" at bounding box center [419, 261] width 454 height 50
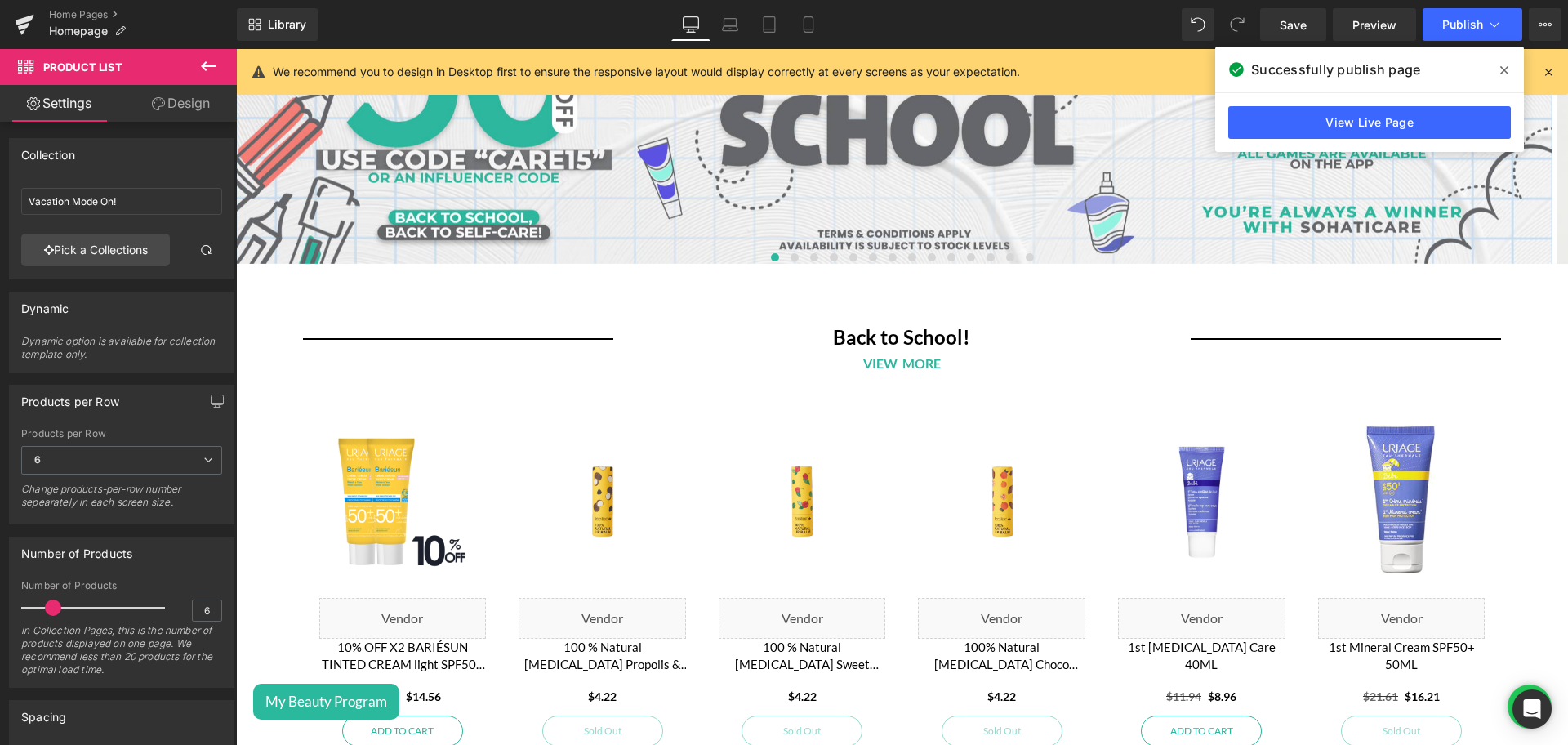
click at [1502, 70] on icon at bounding box center [1504, 71] width 8 height 13
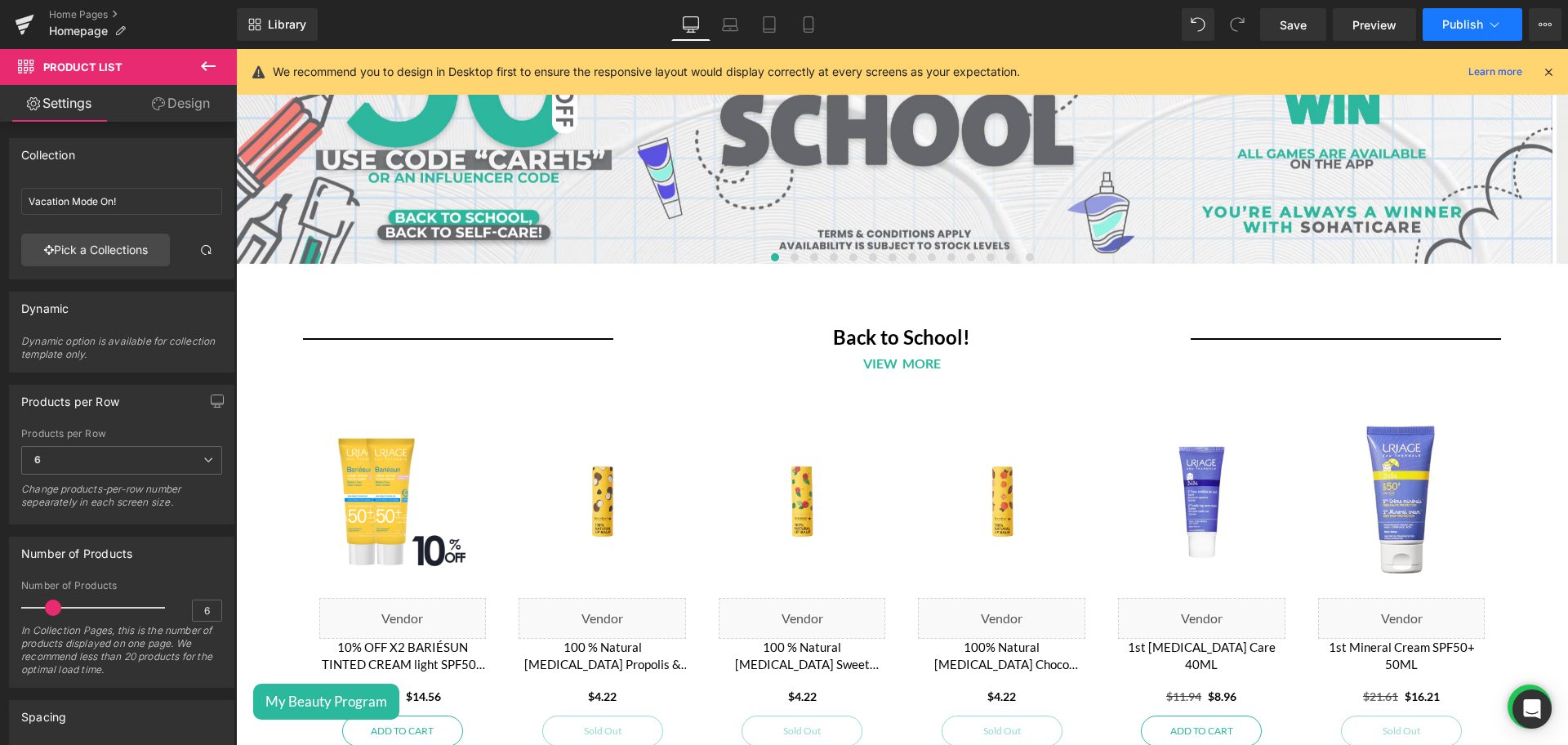
click at [1469, 33] on button "Publish" at bounding box center [1471, 25] width 99 height 33
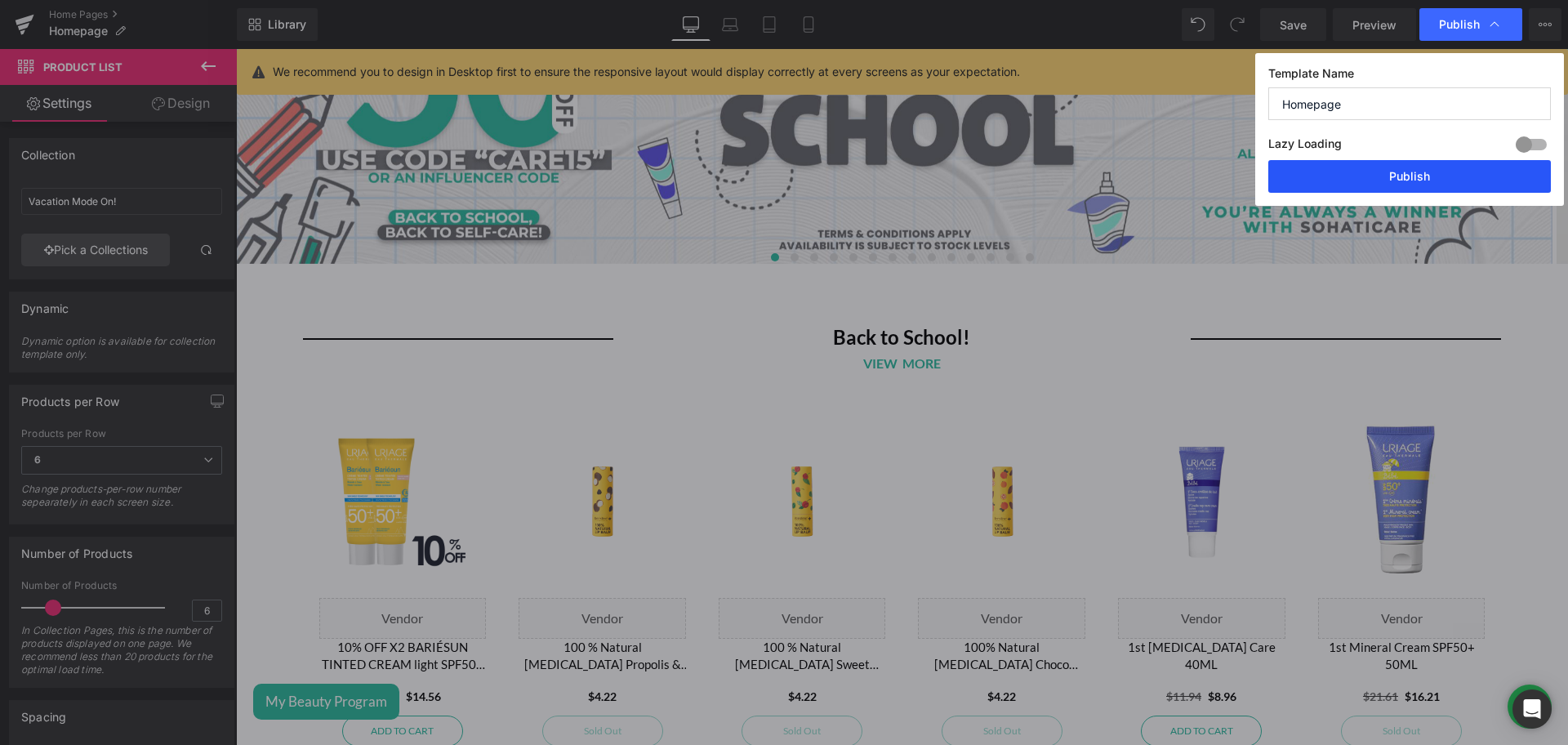
click at [1319, 181] on button "Publish" at bounding box center [1409, 176] width 282 height 33
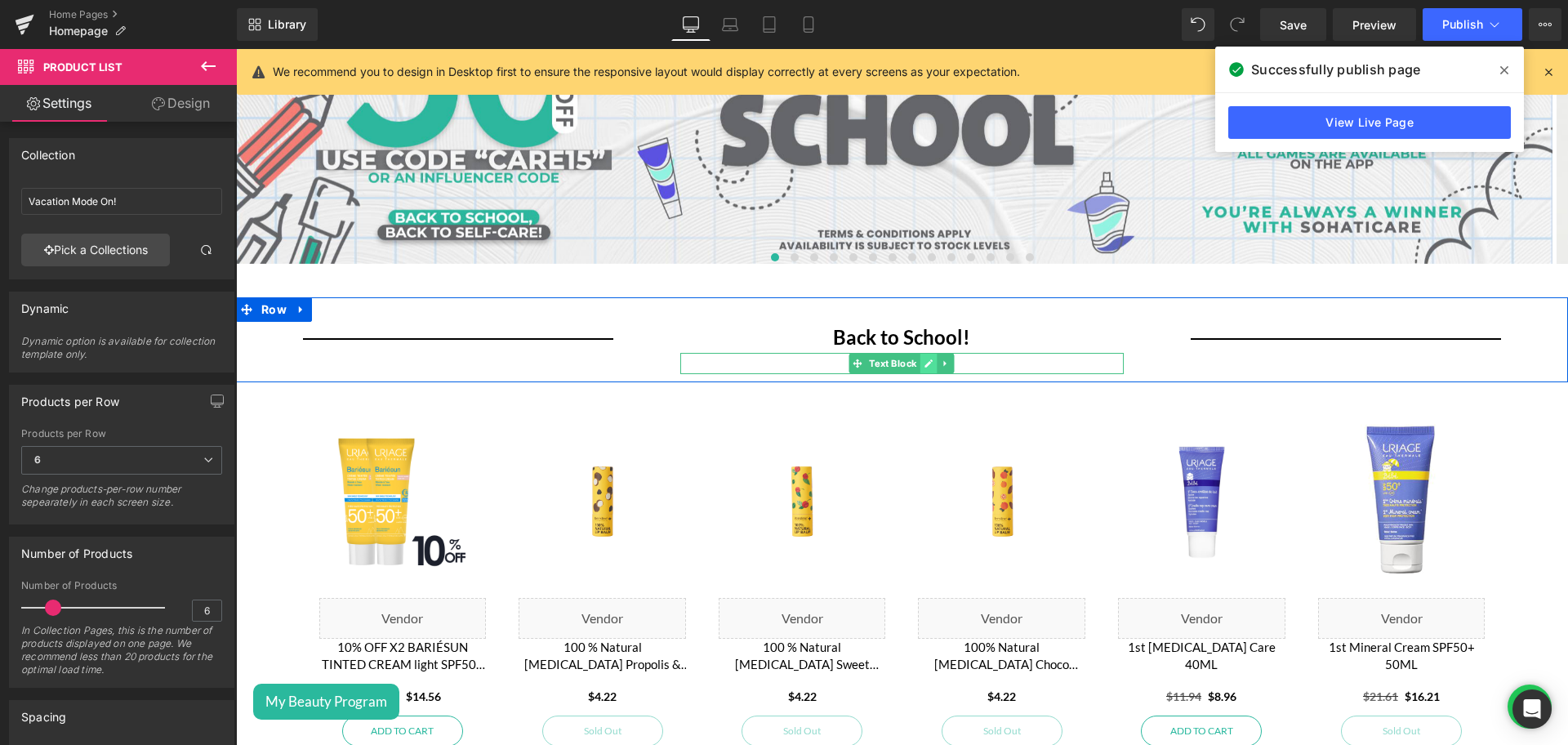
click at [924, 368] on icon at bounding box center [928, 363] width 9 height 10
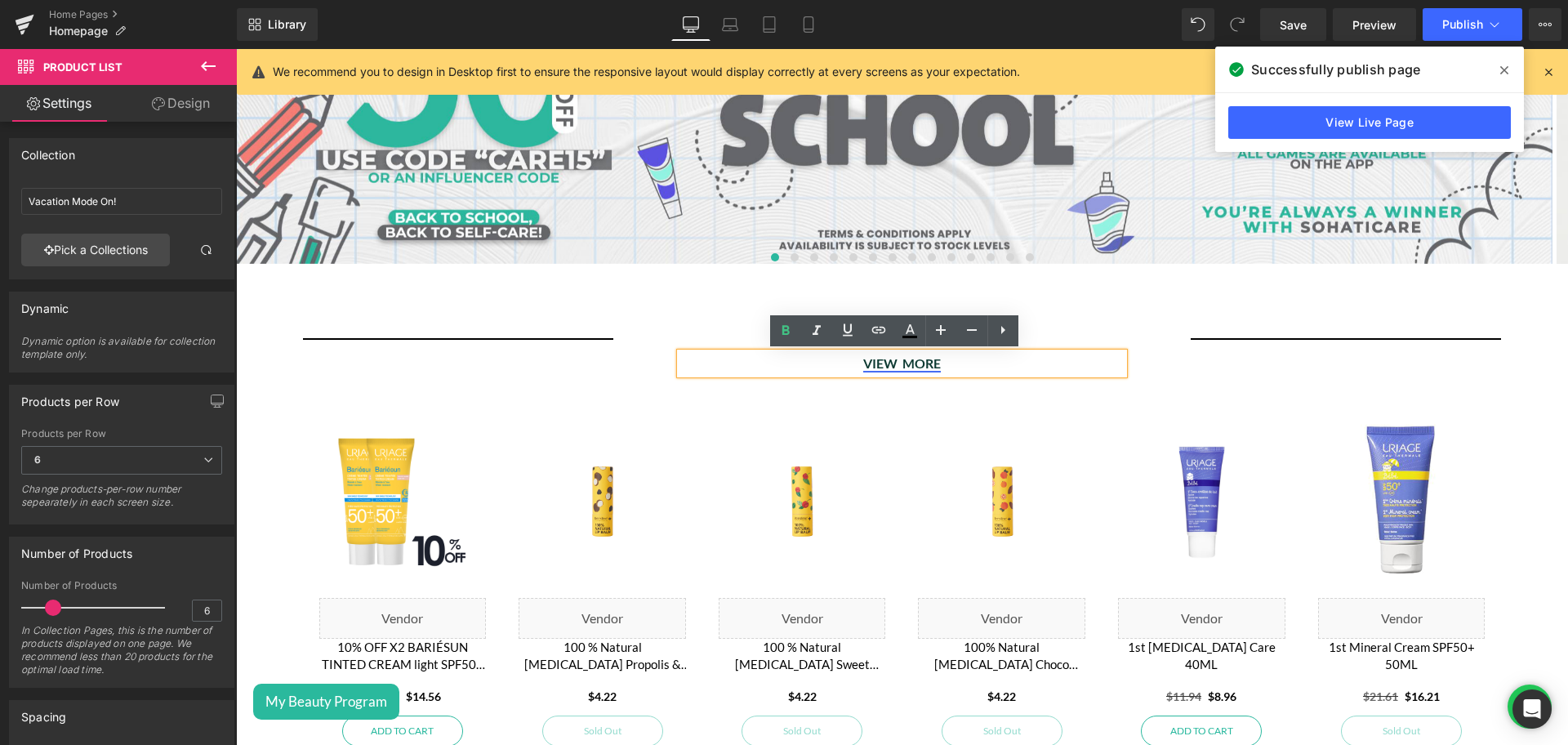
click at [896, 361] on u "VIEW MORE" at bounding box center [902, 363] width 78 height 16
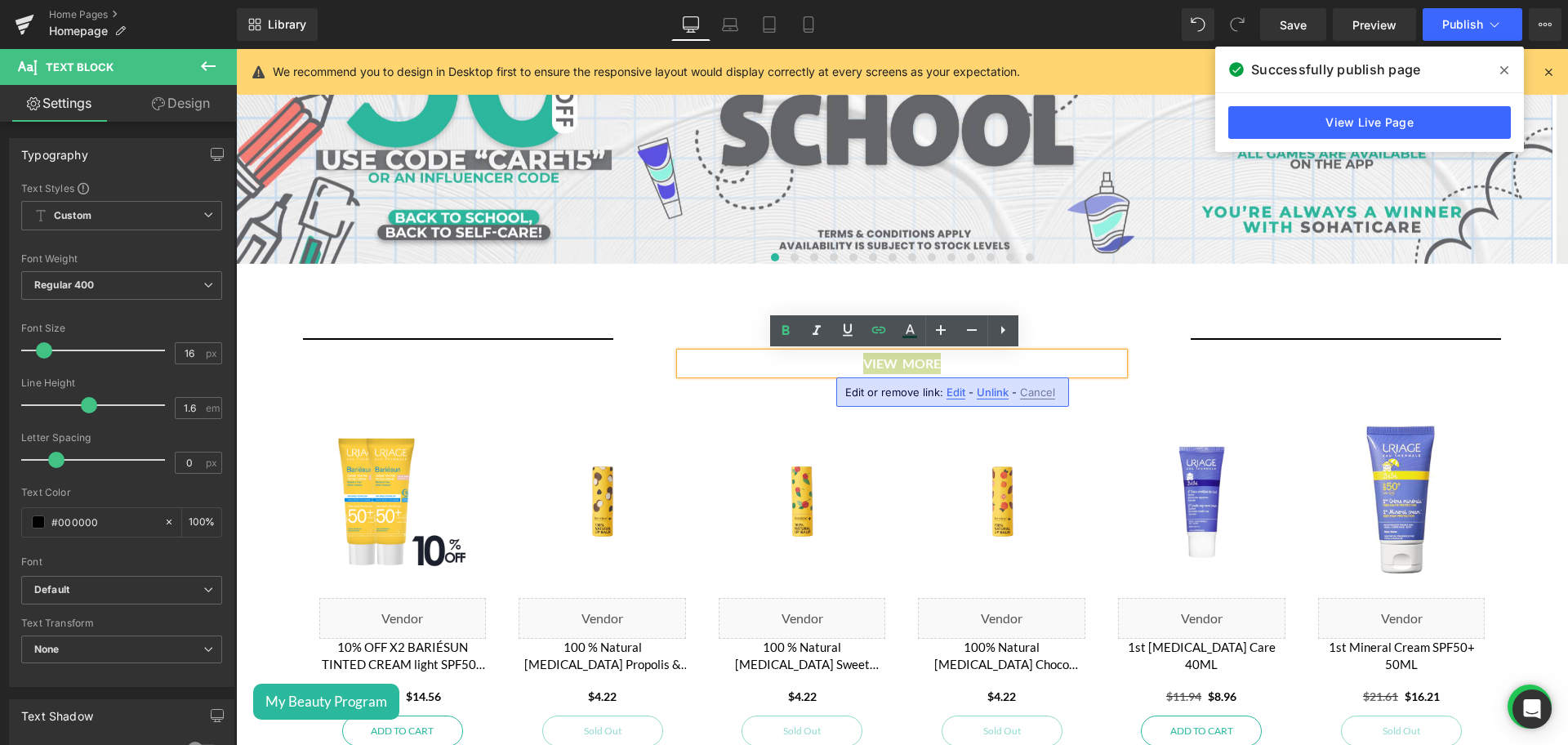
click at [990, 398] on span "Unlink" at bounding box center [992, 392] width 32 height 14
click at [907, 365] on u "VIEW MORE" at bounding box center [902, 363] width 78 height 16
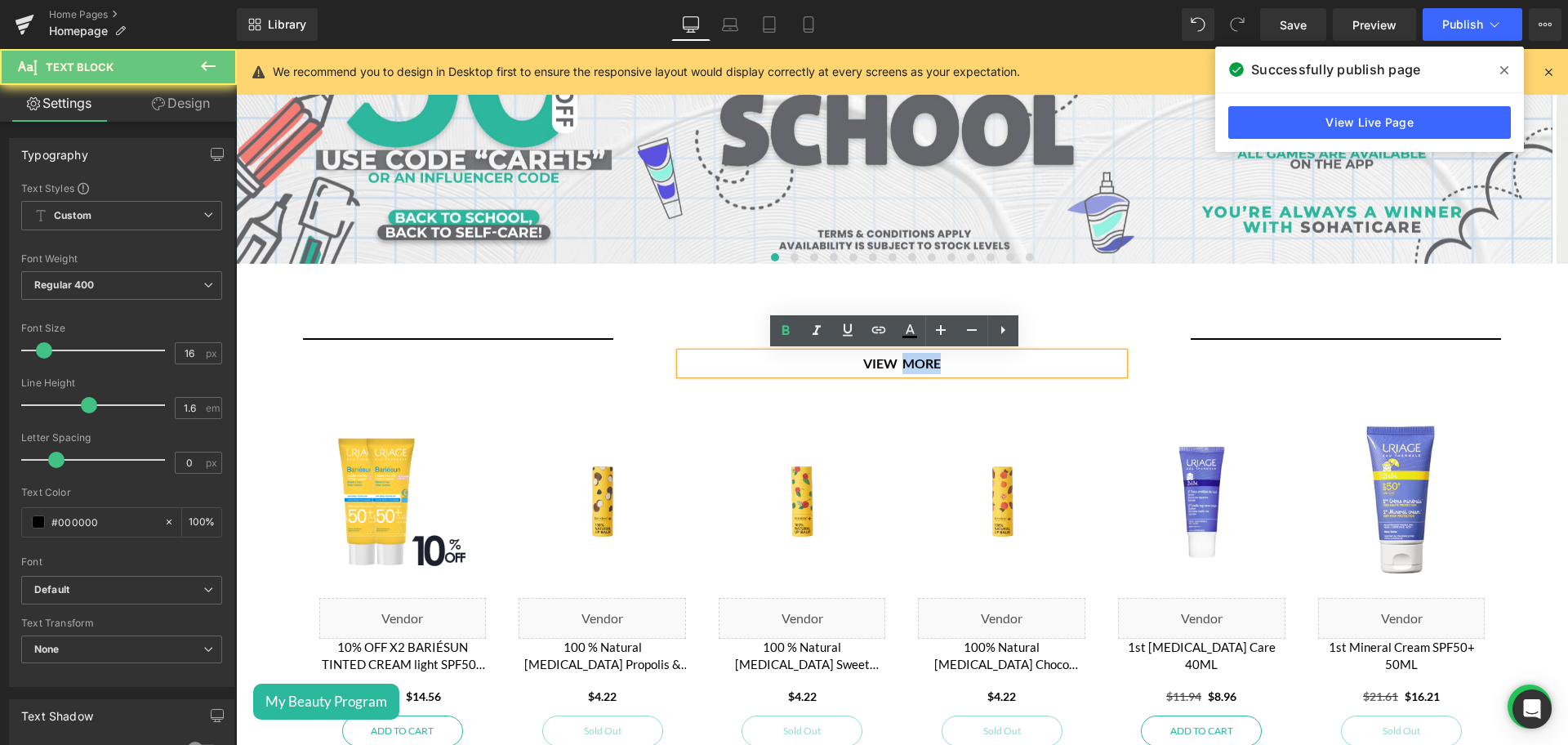
click at [907, 365] on u "VIEW MORE" at bounding box center [902, 363] width 78 height 16
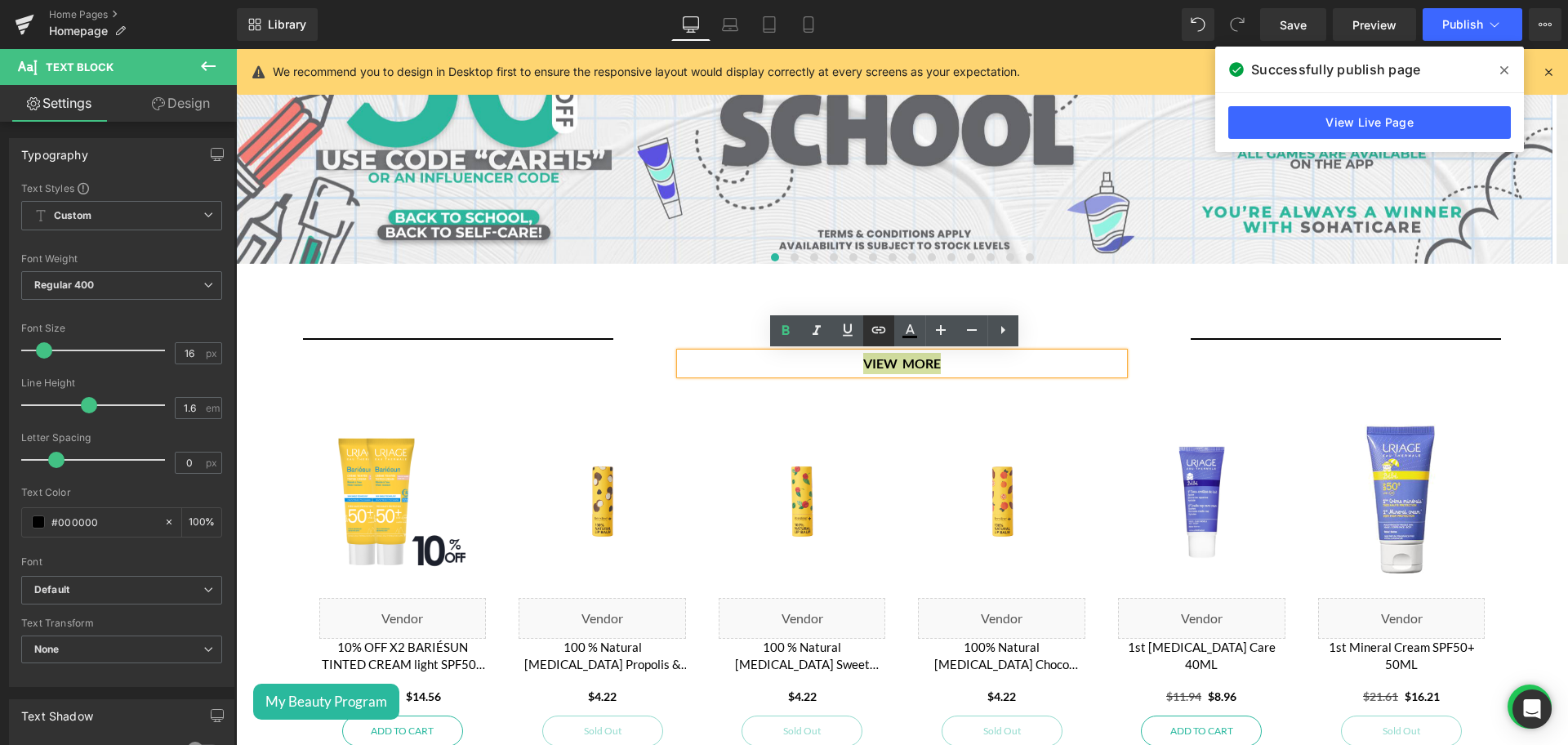
click at [876, 331] on icon at bounding box center [879, 330] width 20 height 20
click at [1011, 395] on input "text" at bounding box center [915, 398] width 251 height 41
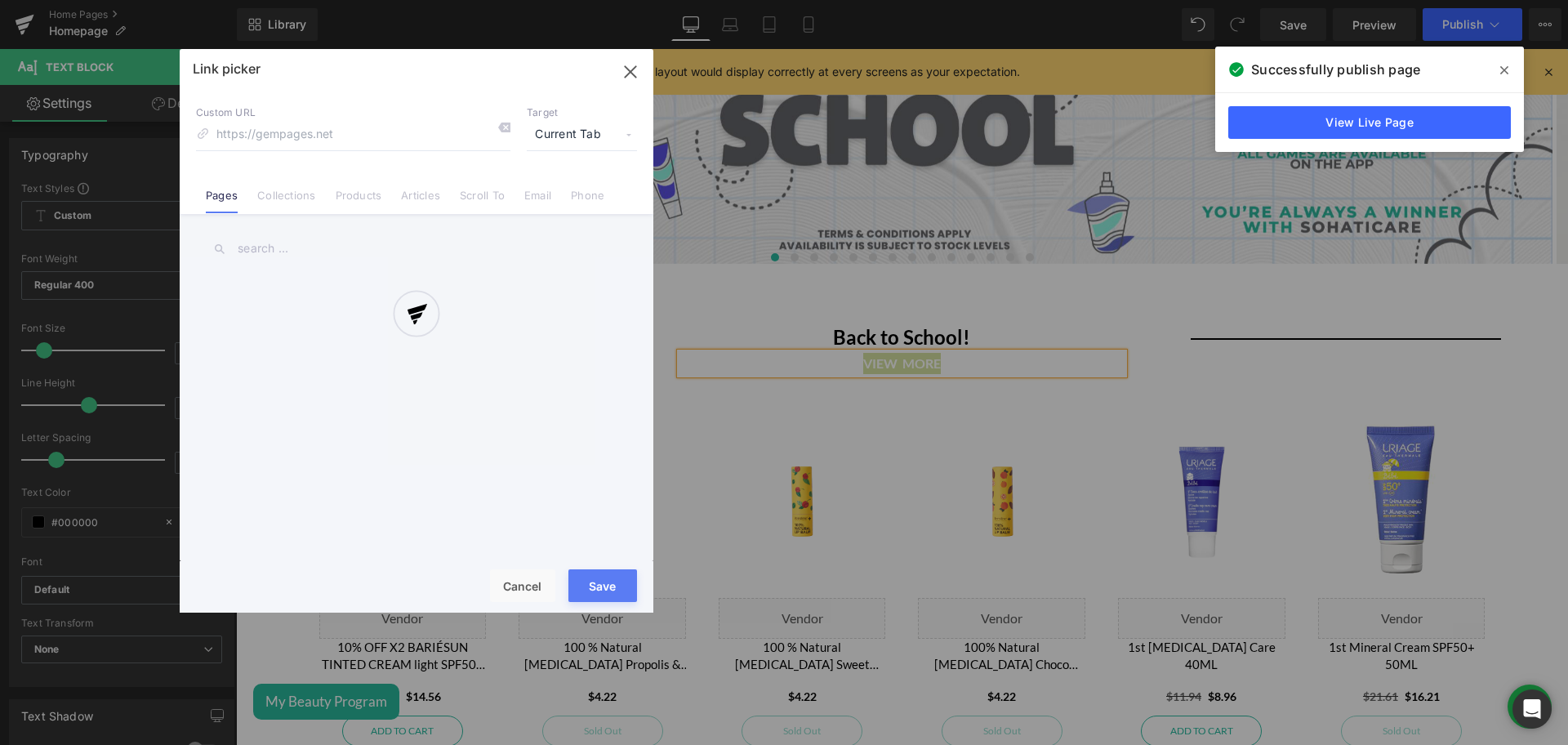
click at [1095, 0] on div "Text Color Highlight Color #333333 Edit or remove link: Edit - Unlink - Cancel …" at bounding box center [784, 0] width 1568 height 0
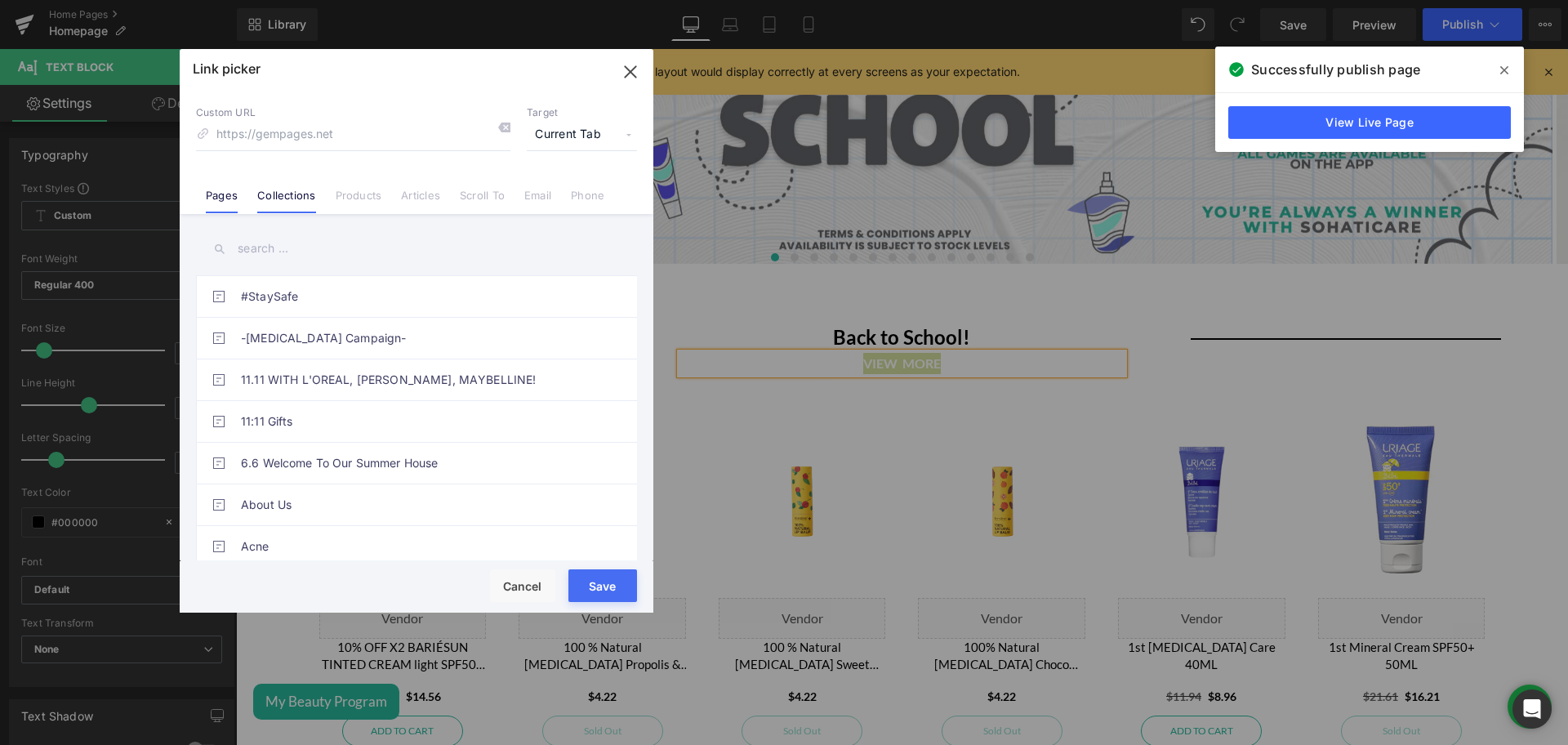
click at [304, 197] on link "Collections" at bounding box center [286, 201] width 58 height 25
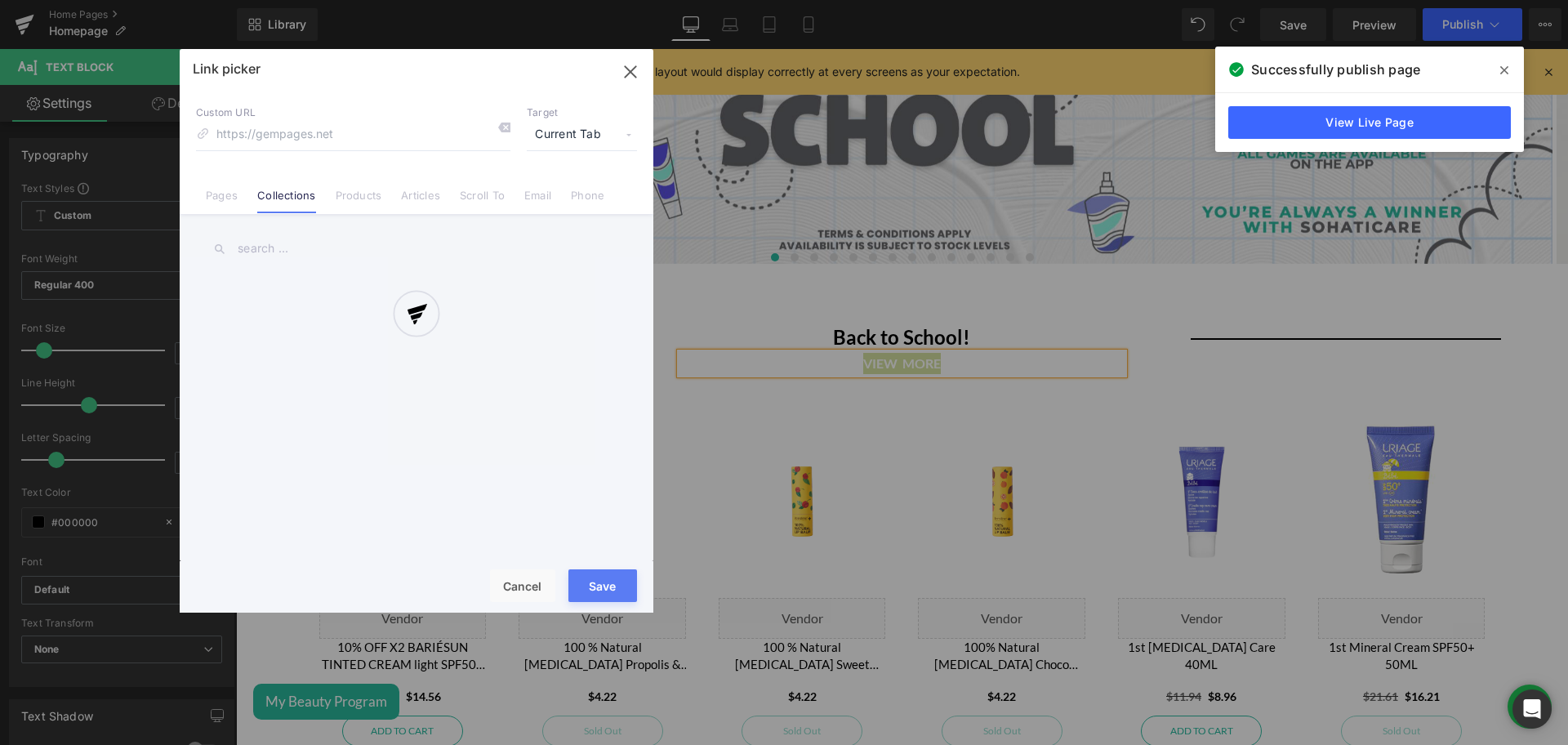
click at [306, 249] on input "text" at bounding box center [416, 249] width 441 height 37
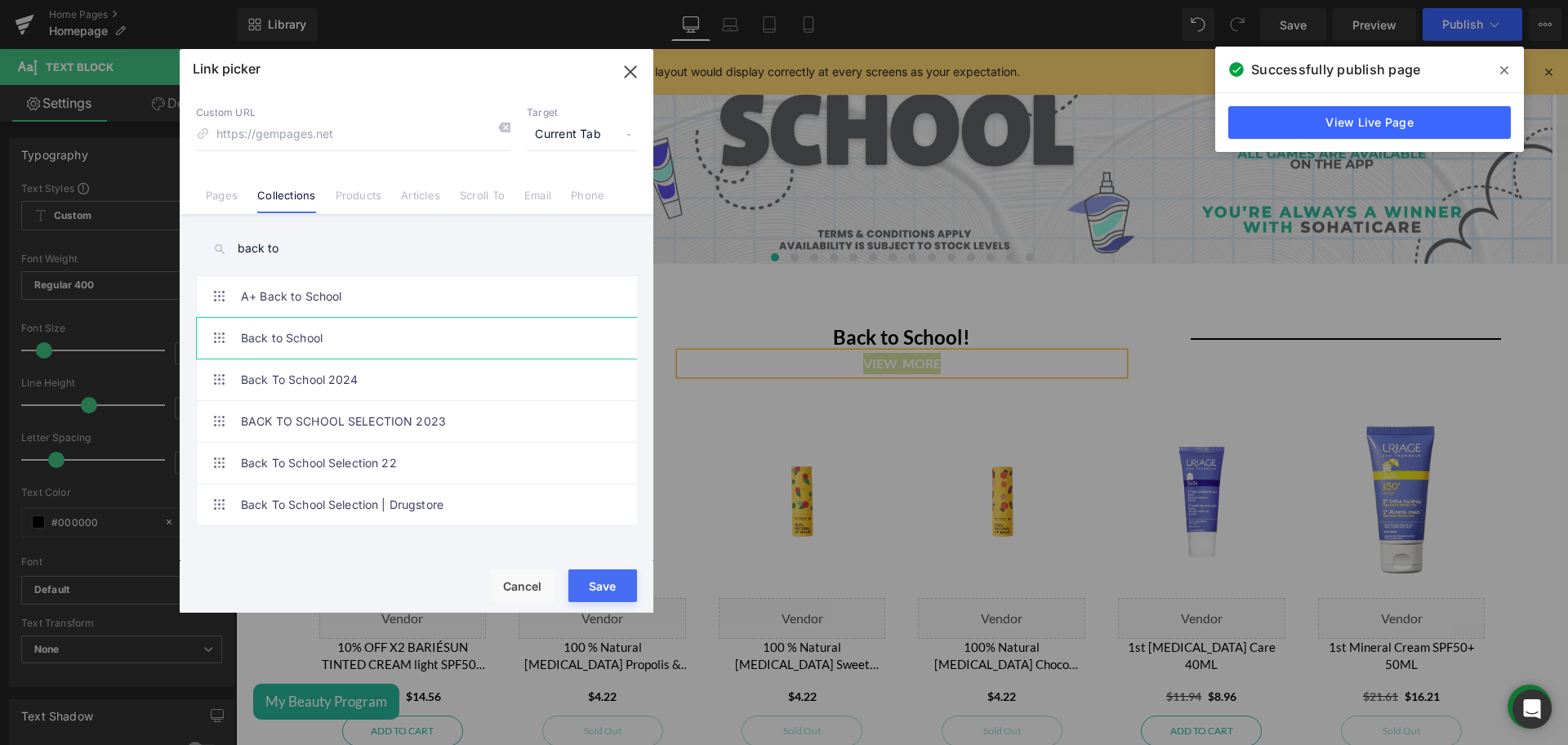
type input "back to"
click at [265, 345] on link "Back to School" at bounding box center [421, 338] width 359 height 41
click at [606, 587] on button "Save" at bounding box center [603, 586] width 69 height 33
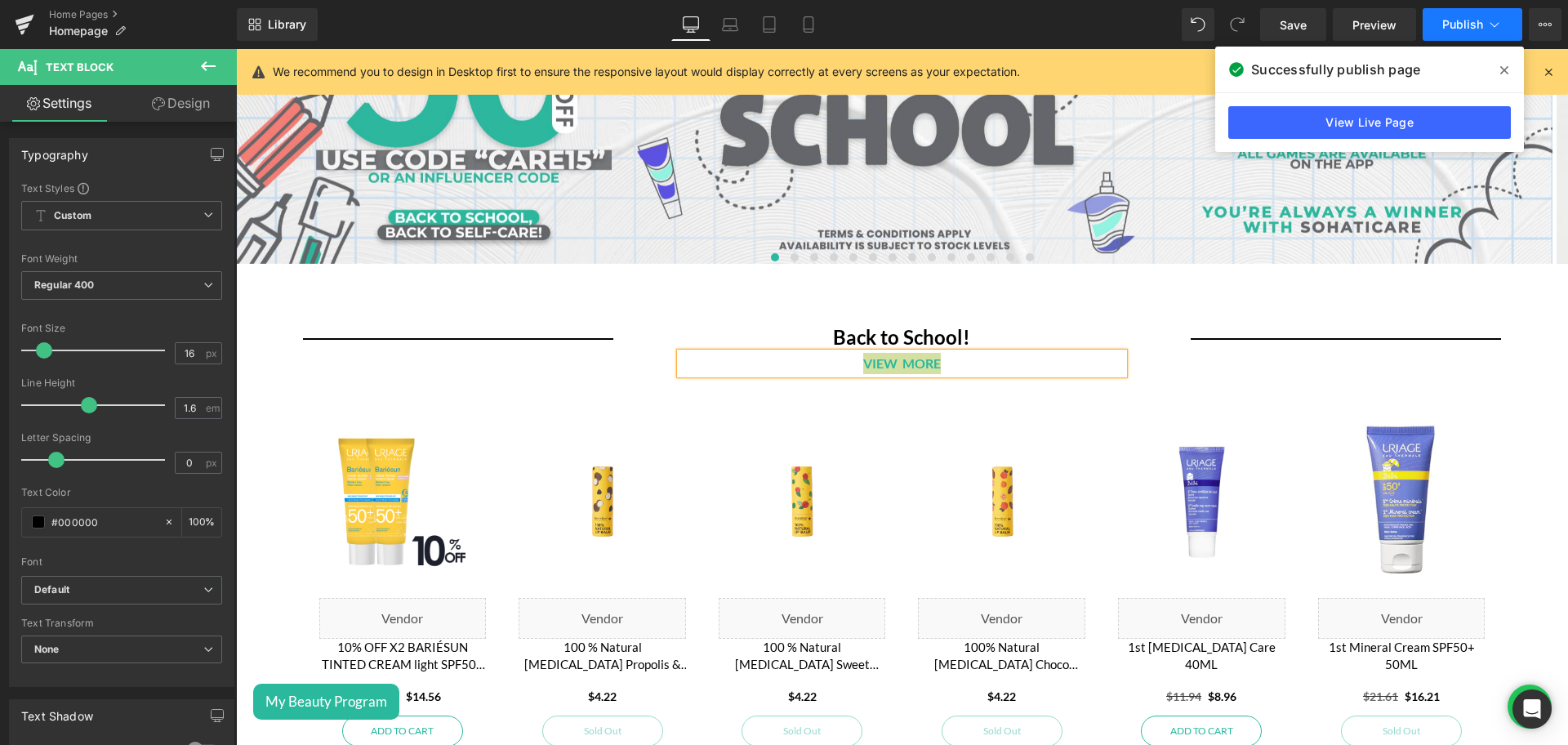
click at [1465, 36] on button "Publish" at bounding box center [1471, 25] width 99 height 33
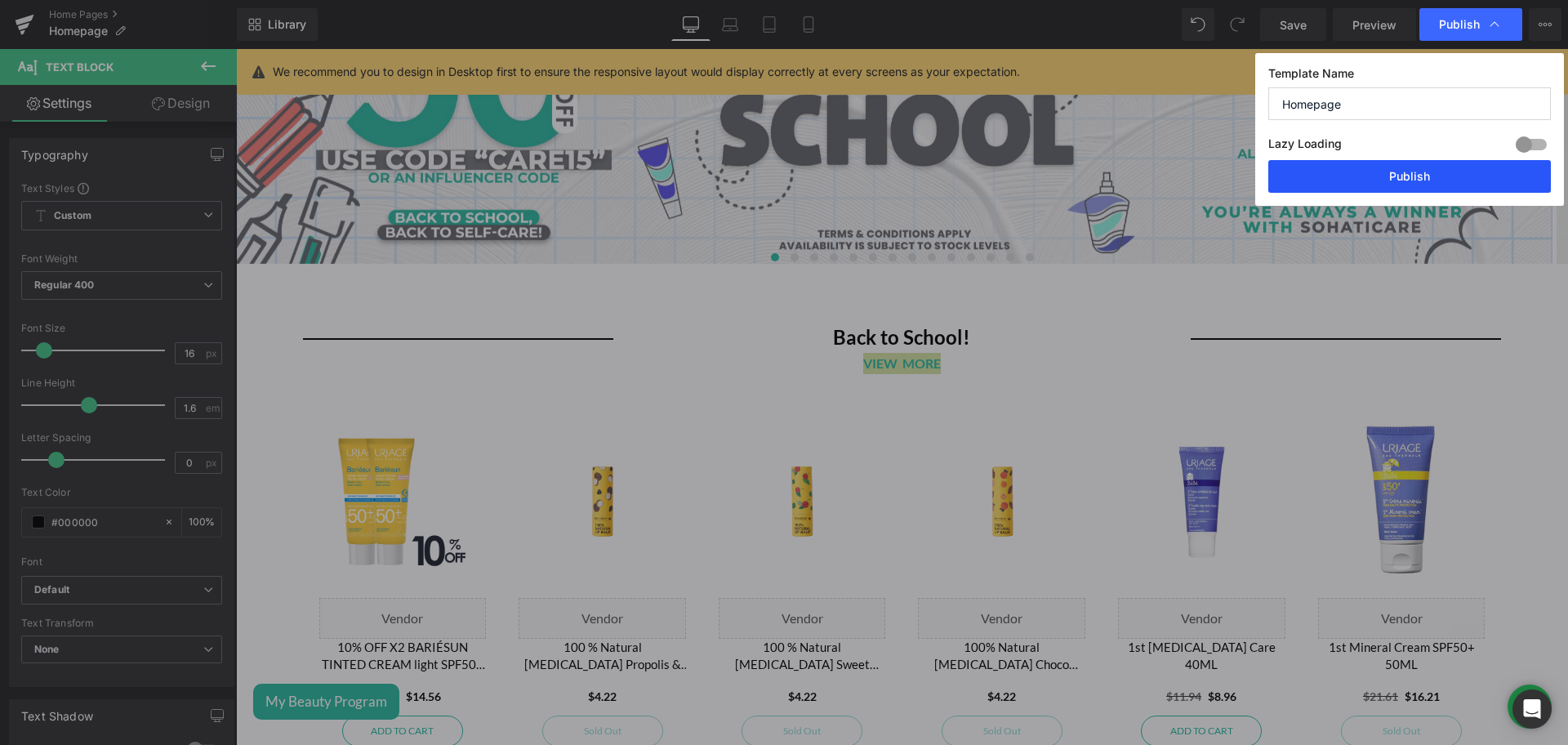
drag, startPoint x: 1347, startPoint y: 169, endPoint x: 1030, endPoint y: 117, distance: 321.2
click at [1347, 168] on button "Publish" at bounding box center [1409, 176] width 282 height 33
